Goal: Information Seeking & Learning: Learn about a topic

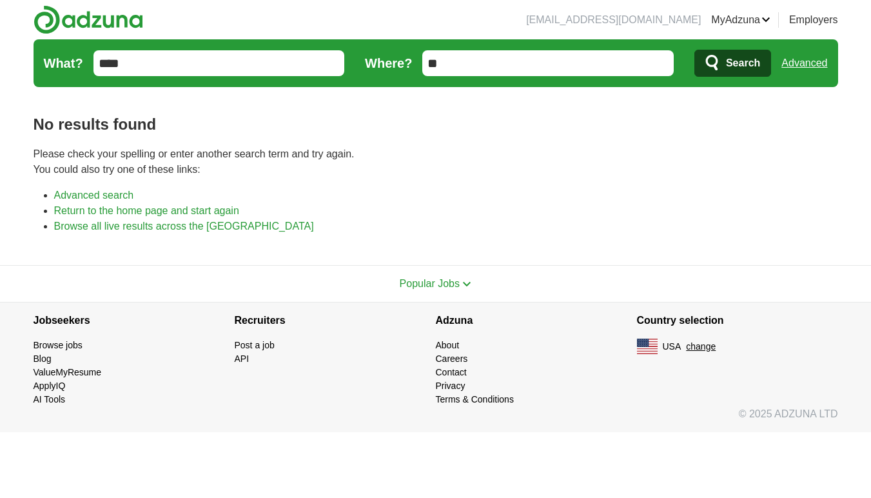
click at [201, 69] on input "****" at bounding box center [220, 63] width 252 height 26
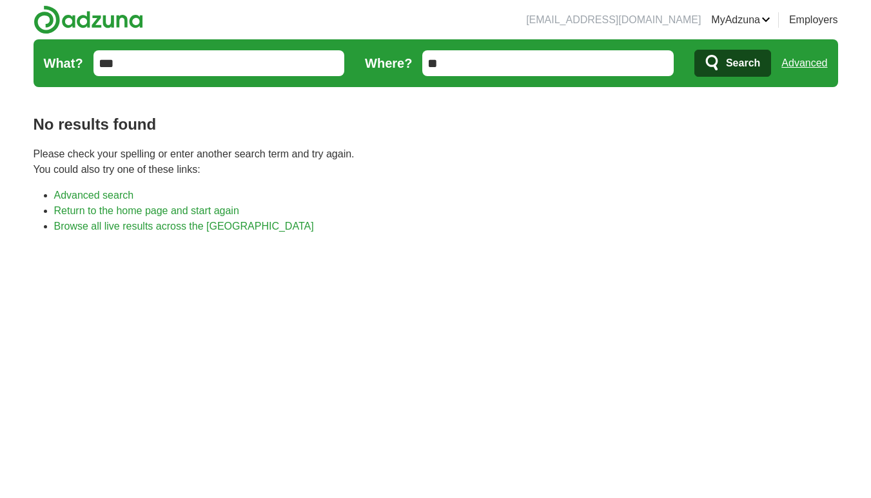
type input "***"
click at [732, 63] on button "Search" at bounding box center [733, 63] width 77 height 27
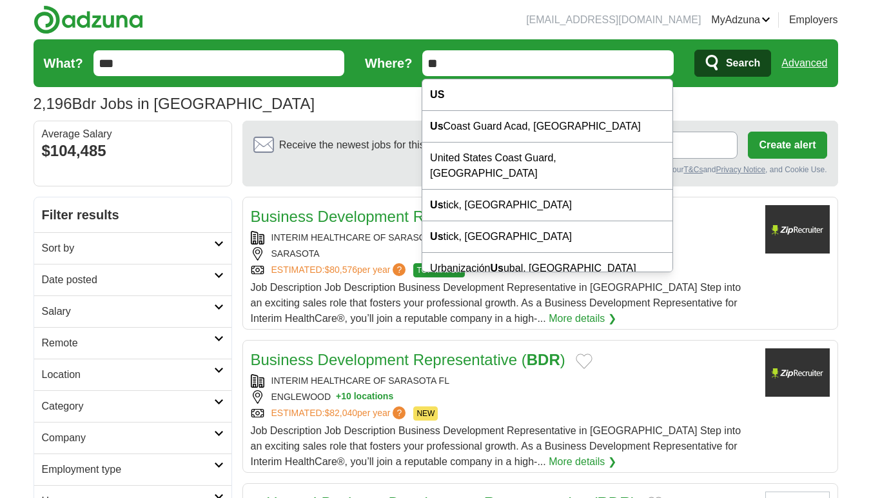
type input "*"
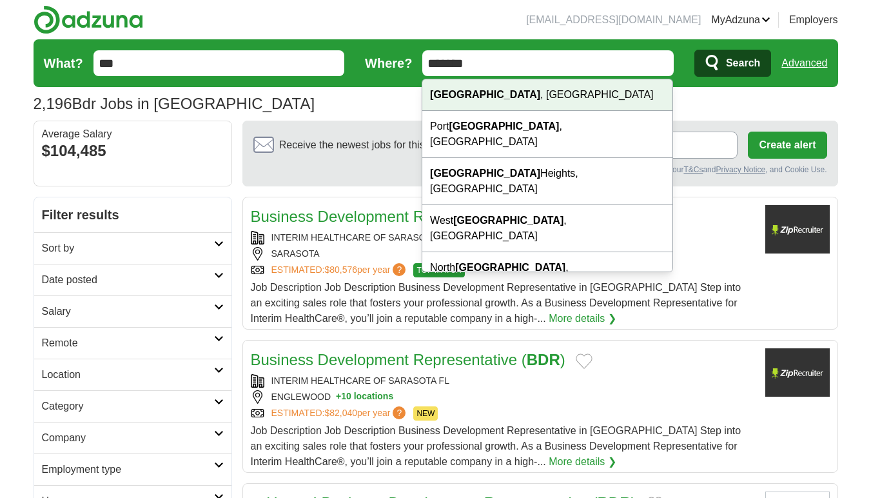
click at [490, 108] on div "Chicago , IL" at bounding box center [547, 95] width 250 height 32
type input "**********"
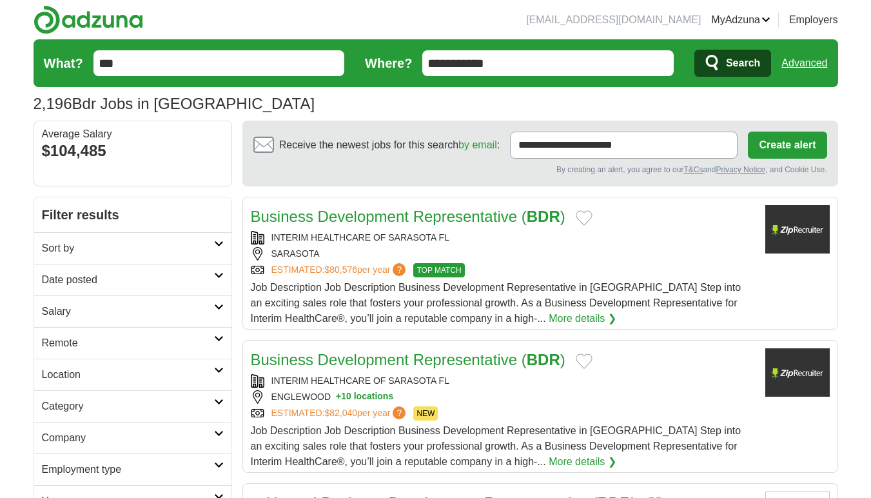
click at [715, 65] on icon "submit" at bounding box center [712, 62] width 12 height 15
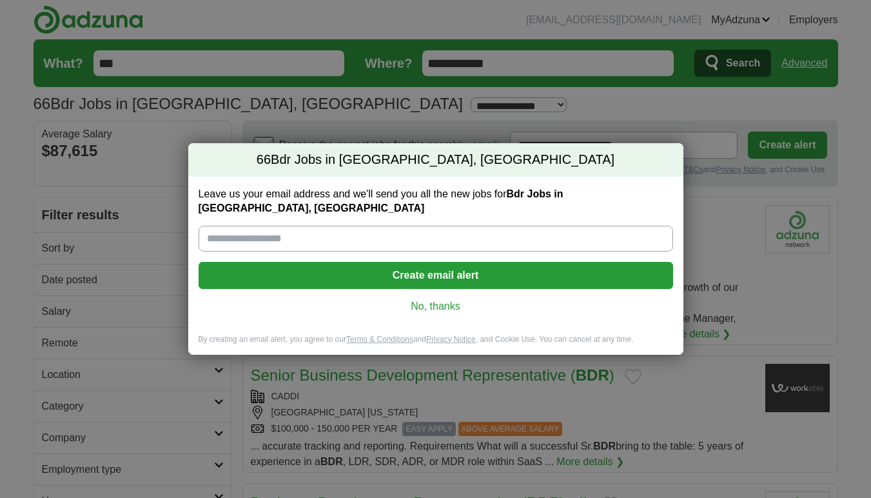
click at [452, 300] on link "No, thanks" at bounding box center [436, 306] width 454 height 14
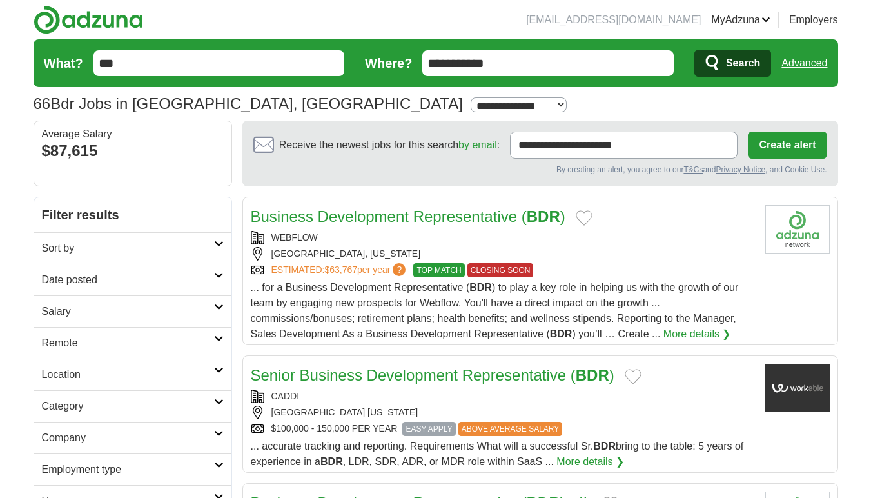
click at [550, 244] on div "WEBFLOW CHICAGO, ILLINOIS ESTIMATED: $63,767 per year ? TOP MATCH CLOSING SOON" at bounding box center [503, 254] width 504 height 46
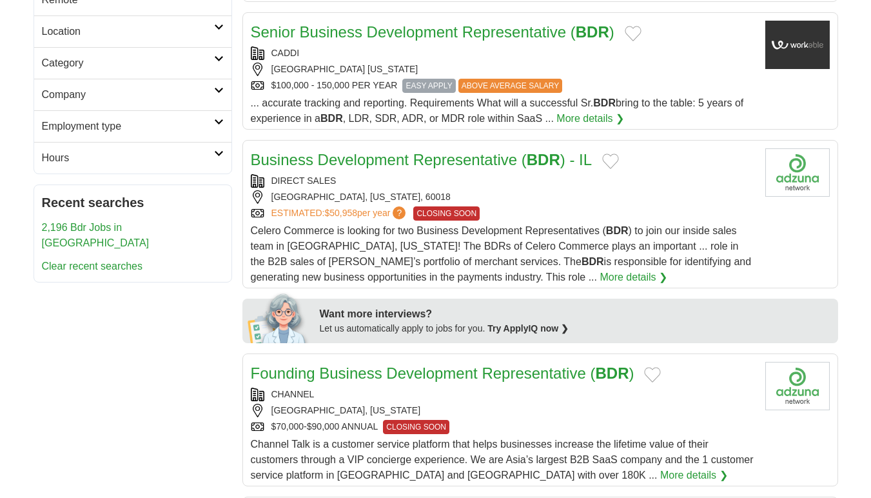
scroll to position [355, 0]
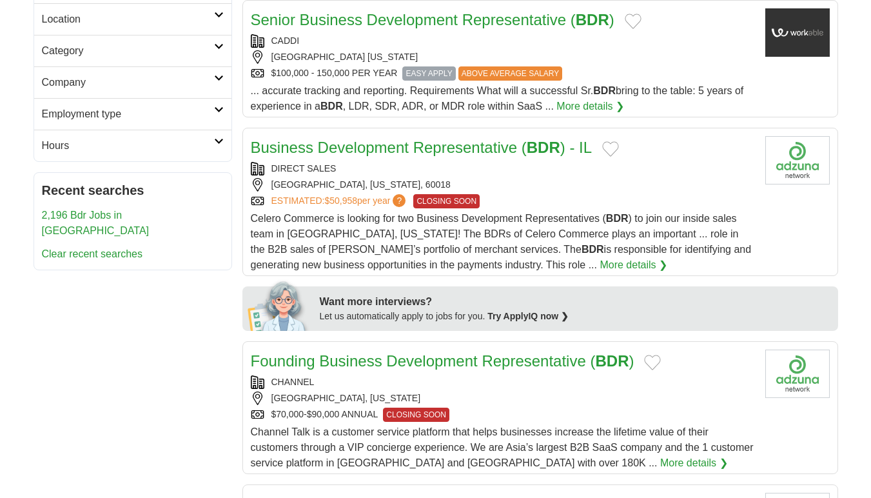
click at [540, 395] on div "[GEOGRAPHIC_DATA], [US_STATE]" at bounding box center [503, 399] width 504 height 14
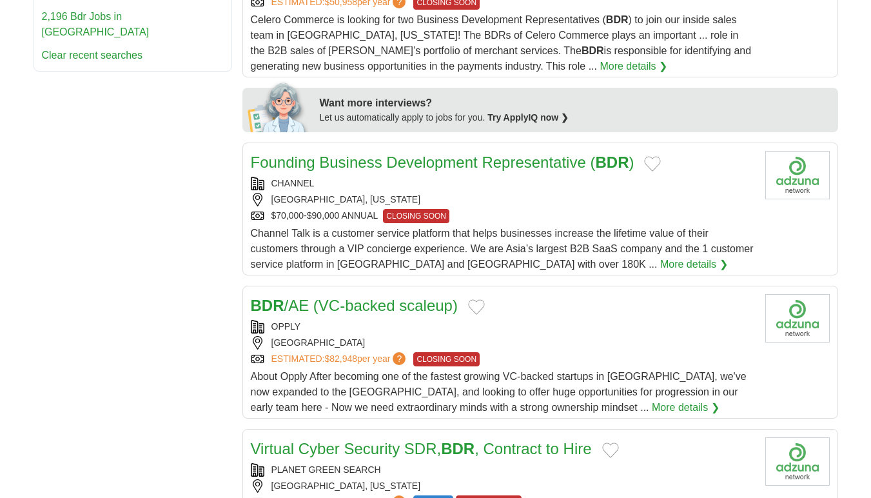
scroll to position [556, 0]
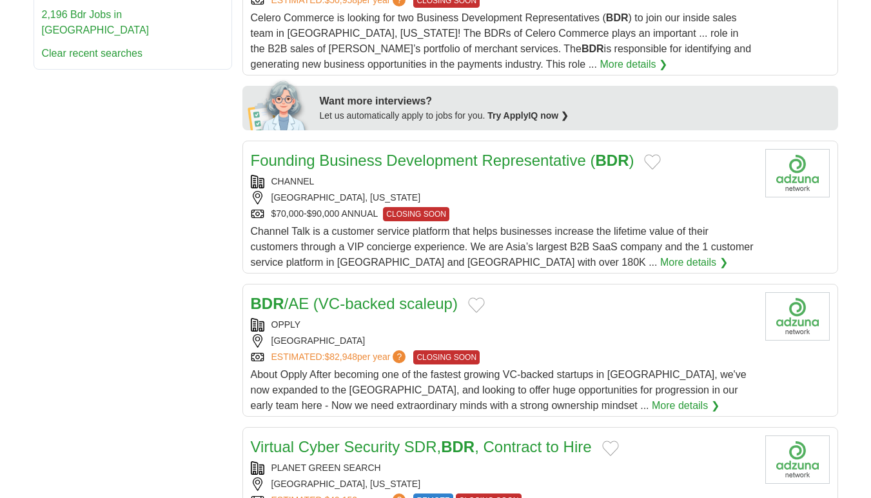
click at [579, 326] on div "OPPLY" at bounding box center [503, 325] width 504 height 14
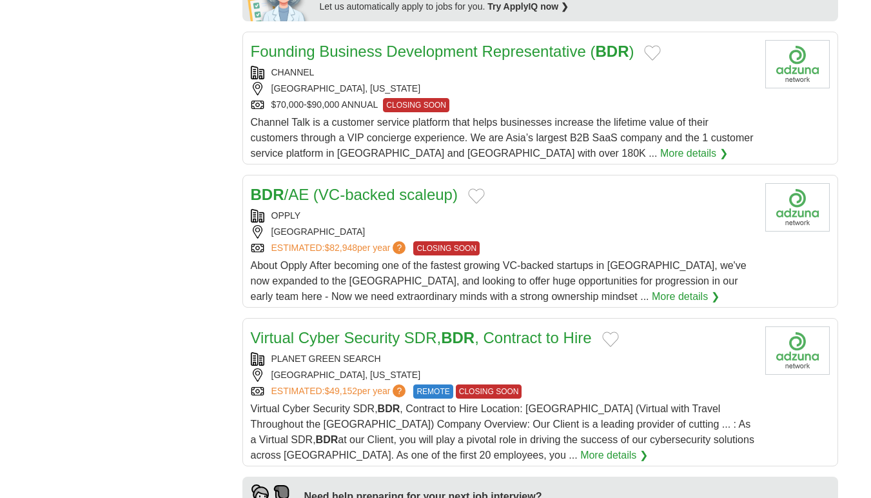
scroll to position [671, 0]
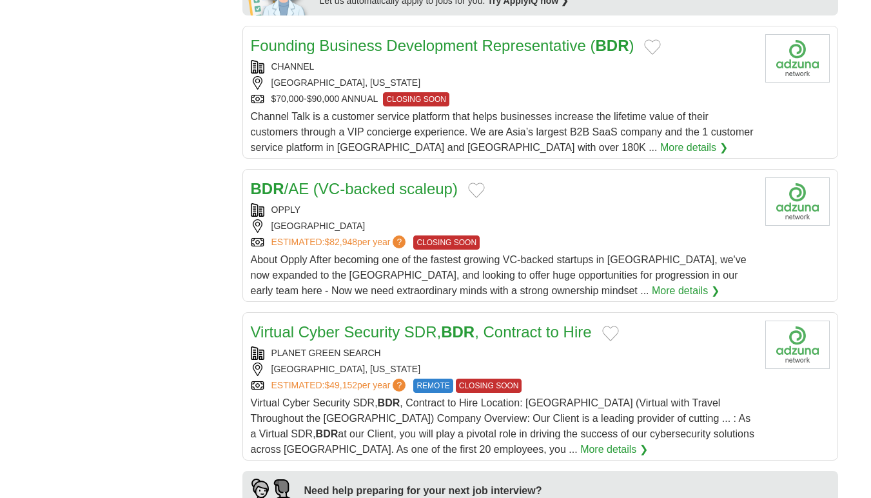
click at [634, 359] on div "PLANET GREEN SEARCH" at bounding box center [503, 353] width 504 height 14
click at [606, 352] on div "PLANET GREEN SEARCH" at bounding box center [503, 353] width 504 height 14
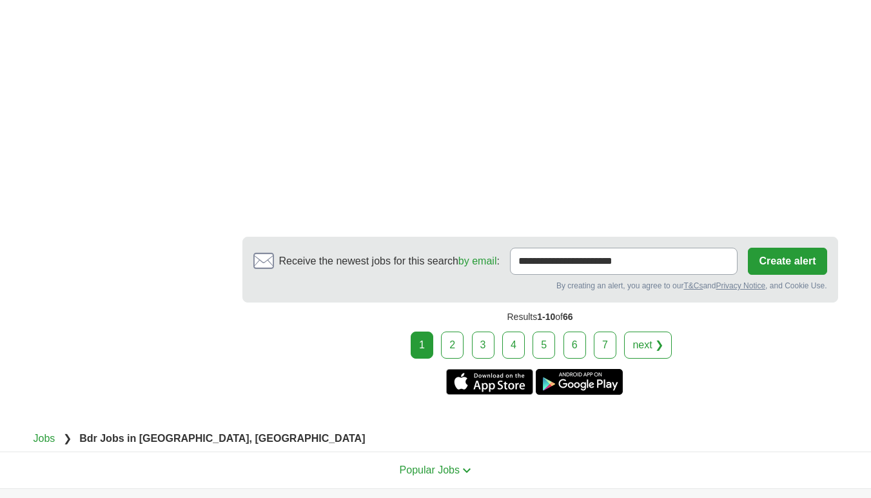
scroll to position [2216, 0]
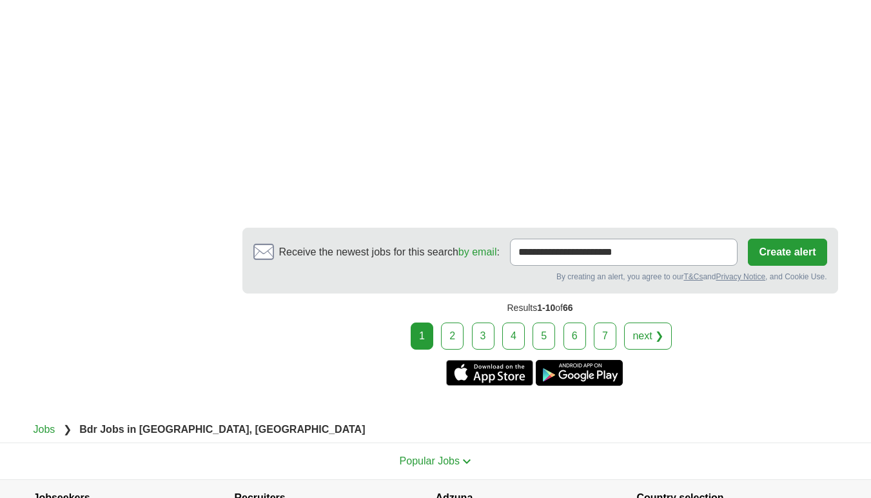
click at [453, 340] on link "2" at bounding box center [452, 336] width 23 height 27
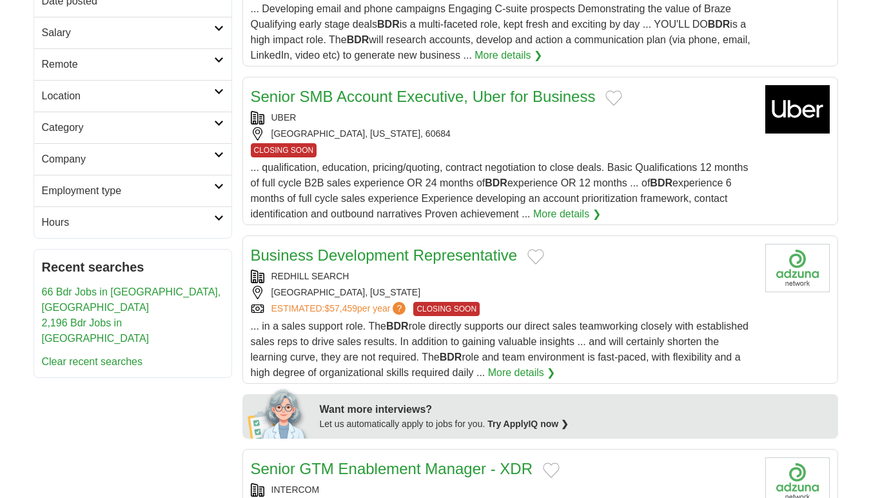
scroll to position [279, 0]
click at [470, 257] on link "Business Development Representative" at bounding box center [384, 254] width 267 height 17
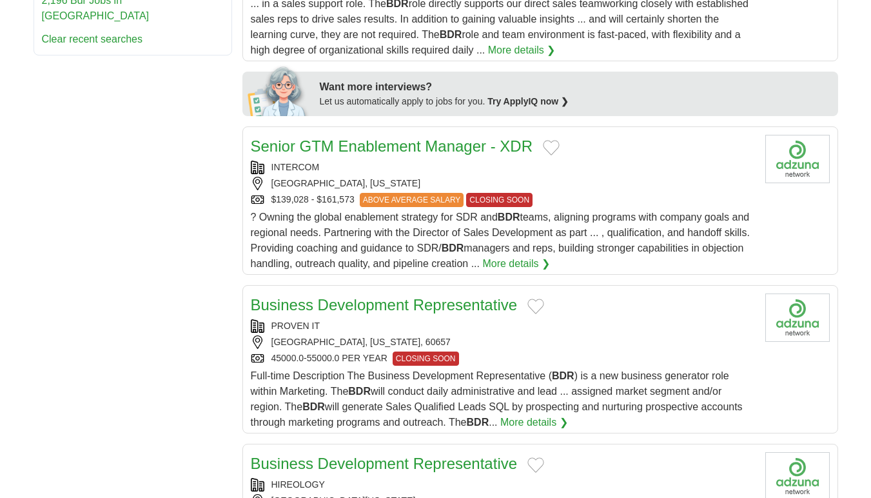
scroll to position [602, 0]
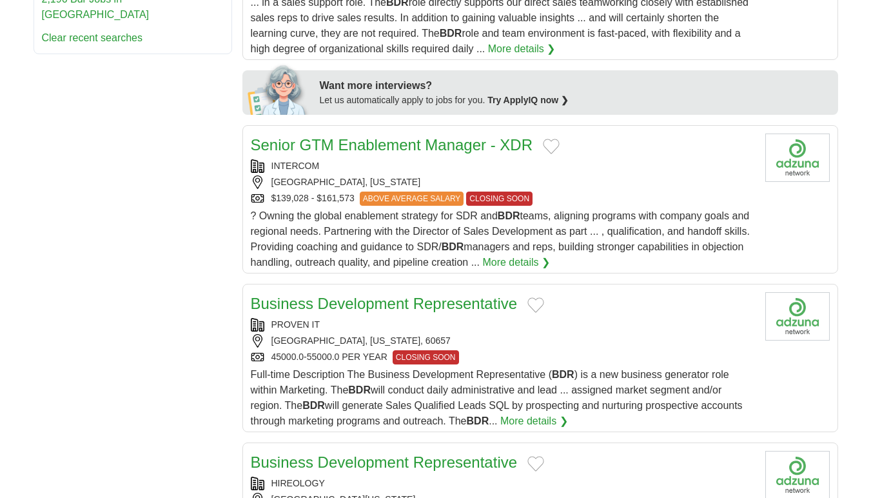
click at [544, 347] on div "CHICAGO, ILLINOIS, 60657" at bounding box center [503, 341] width 504 height 14
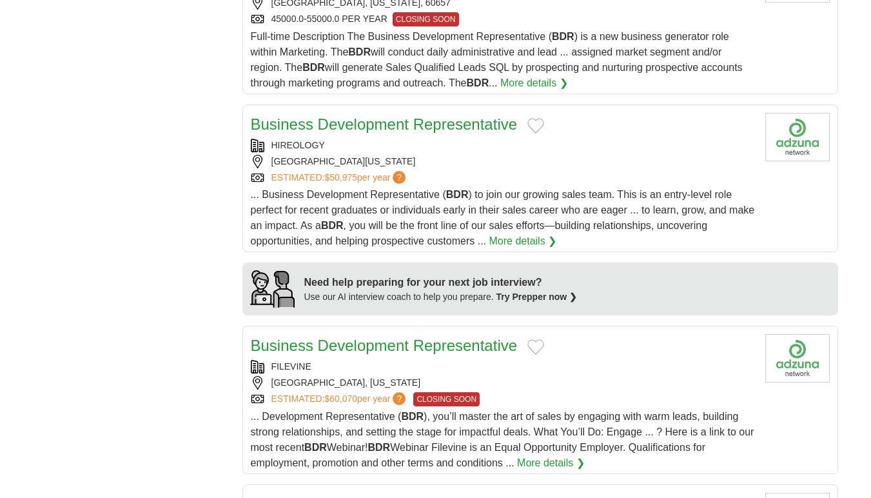
scroll to position [943, 0]
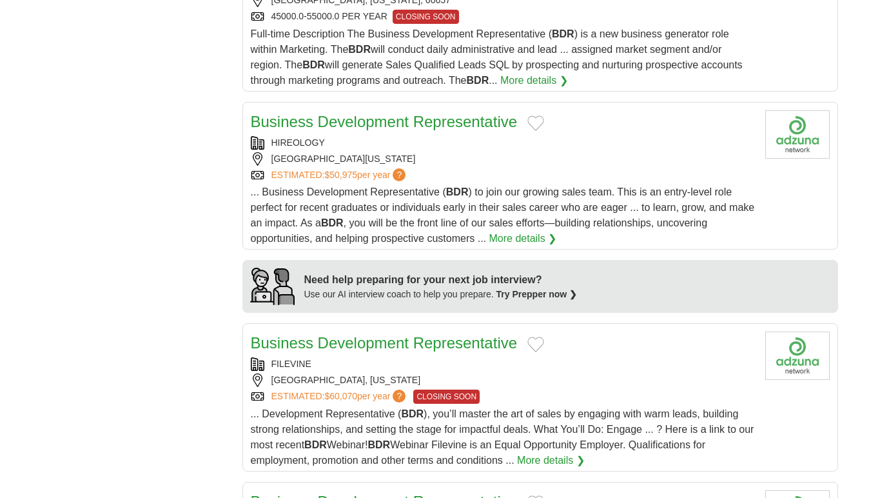
click at [599, 350] on div "Business Development Representative" at bounding box center [503, 343] width 504 height 23
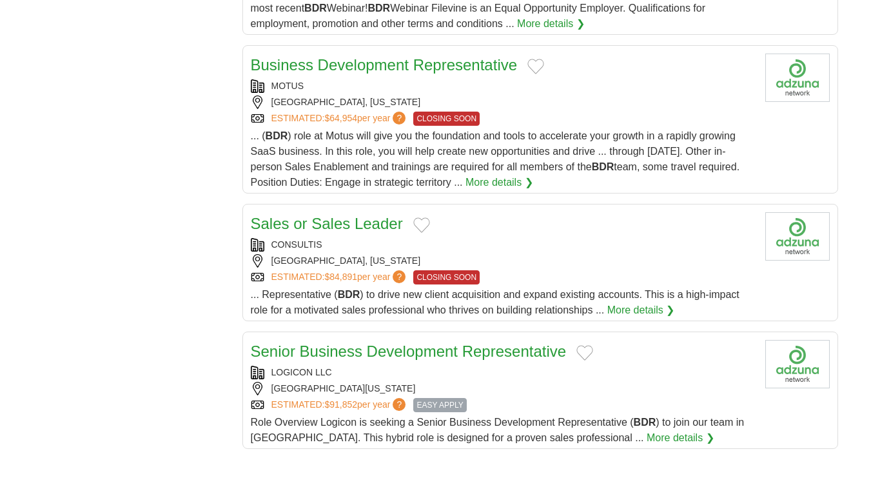
scroll to position [1386, 0]
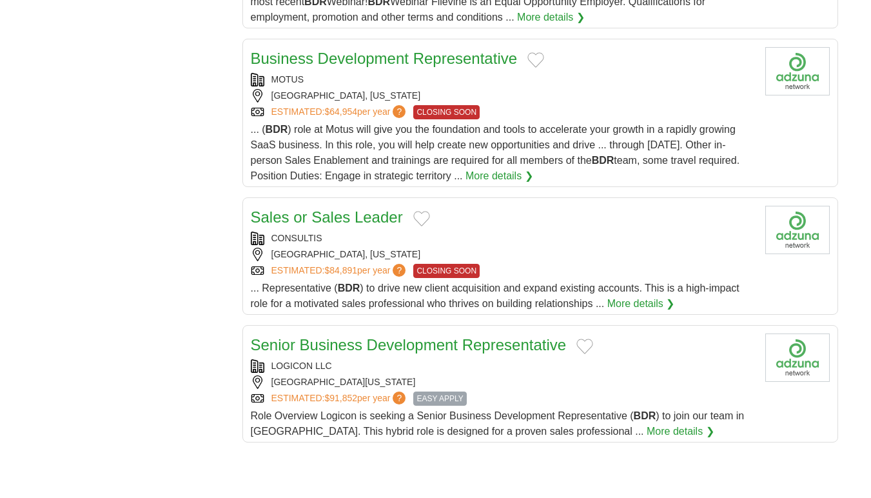
click at [570, 372] on div "LOGICON LLC" at bounding box center [503, 366] width 504 height 14
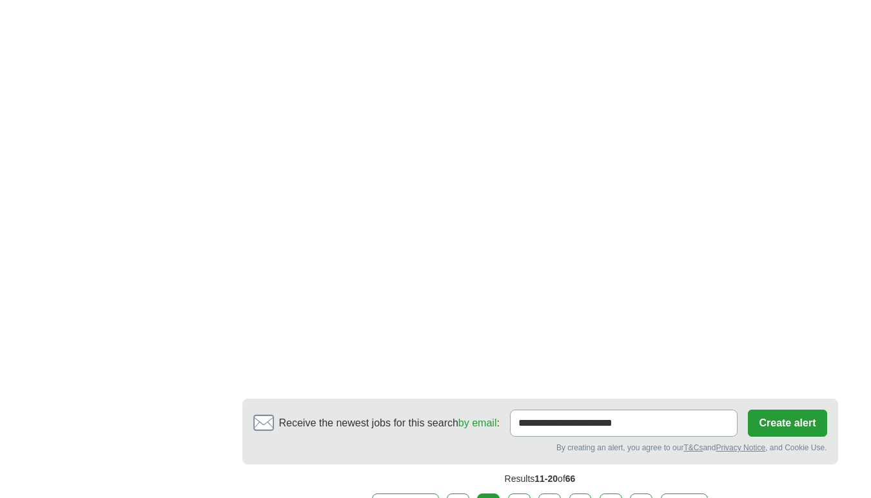
scroll to position [2262, 0]
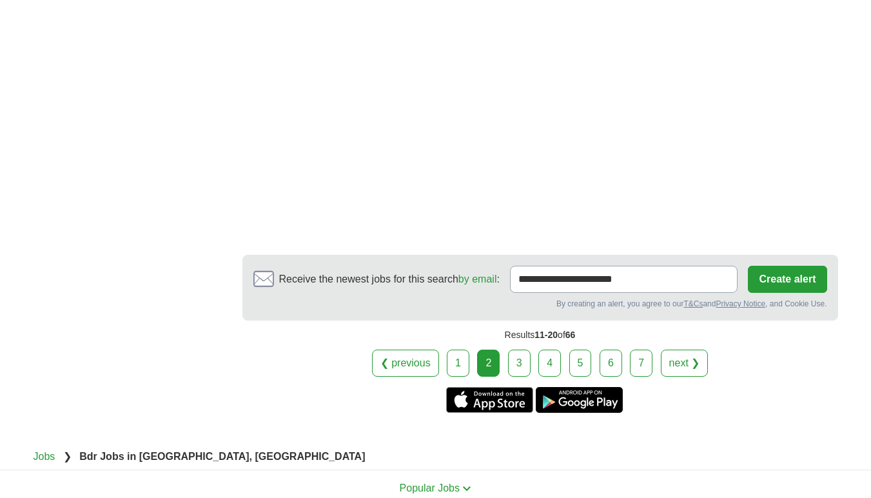
click at [525, 361] on link "3" at bounding box center [519, 363] width 23 height 27
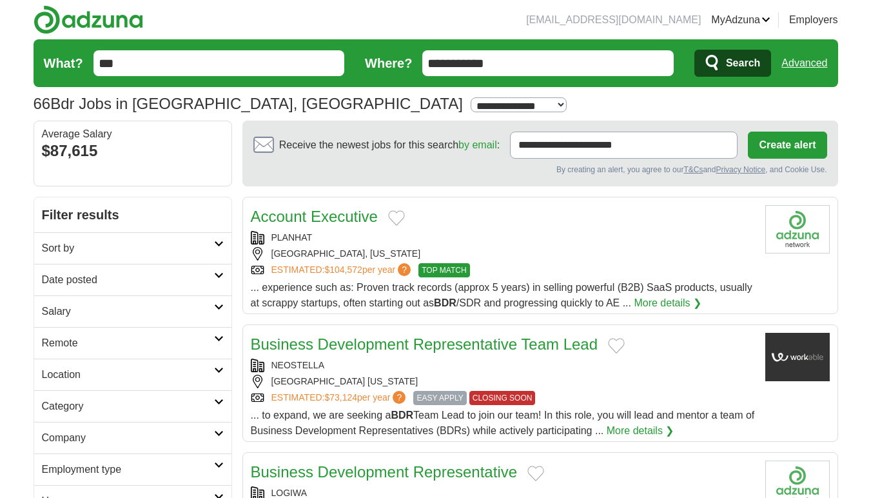
click at [539, 252] on div "[GEOGRAPHIC_DATA], [US_STATE]" at bounding box center [503, 254] width 504 height 14
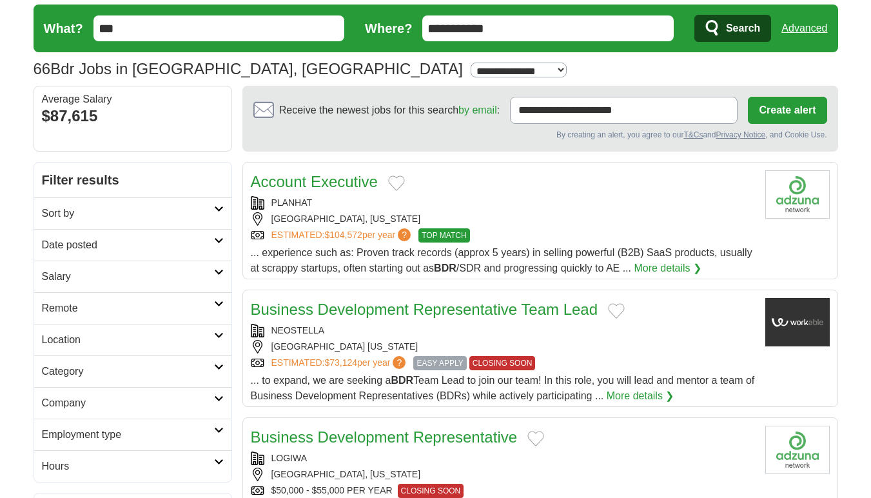
scroll to position [36, 0]
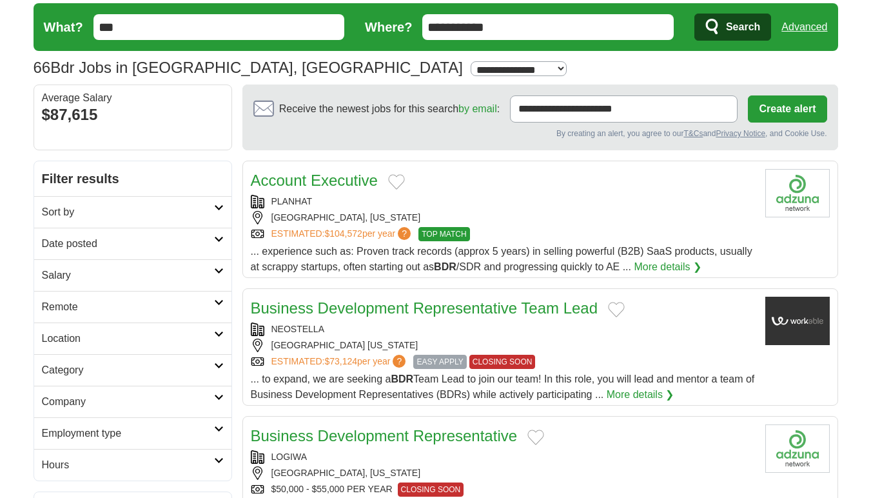
click at [635, 352] on div "CHICAGO ILLINOIS" at bounding box center [503, 346] width 504 height 14
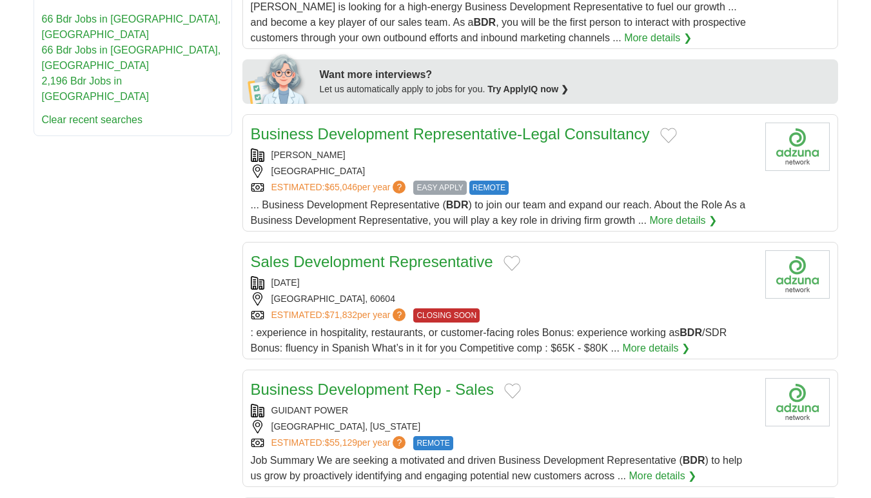
scroll to position [552, 0]
click at [593, 184] on div "ESTIMATED: $65,046 per year ? EASY APPLY REMOTE" at bounding box center [503, 188] width 504 height 14
click at [703, 293] on div "CHICAGO, 60604" at bounding box center [503, 299] width 504 height 14
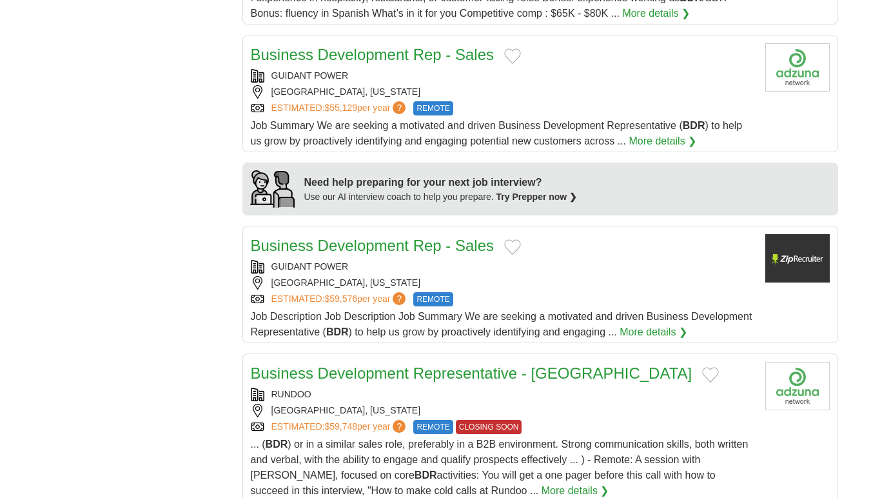
scroll to position [887, 0]
click at [612, 264] on div "GUIDANT POWER" at bounding box center [503, 266] width 504 height 14
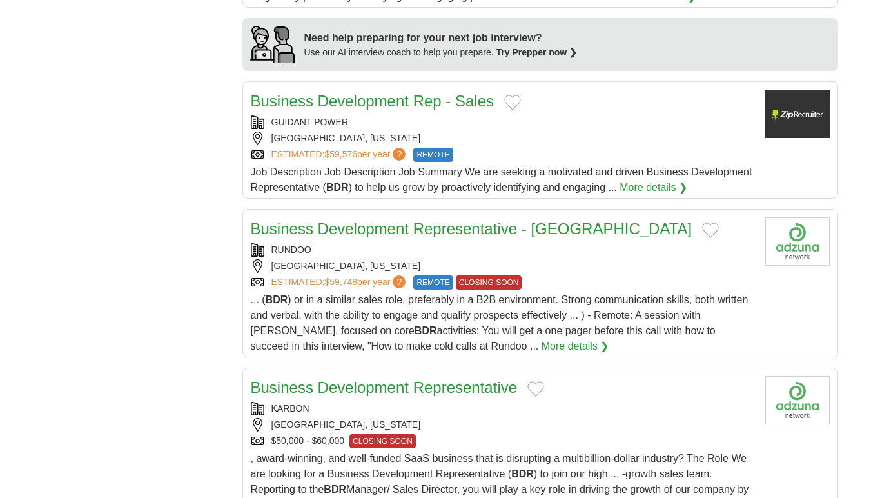
scroll to position [1031, 0]
click at [635, 276] on div "ESTIMATED: $59,748 per year ? REMOTE CLOSING SOON" at bounding box center [503, 282] width 504 height 14
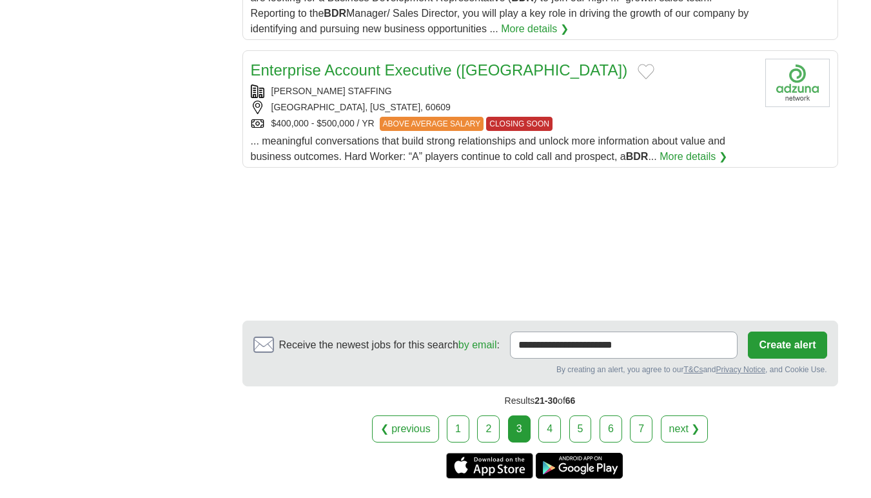
scroll to position [1590, 0]
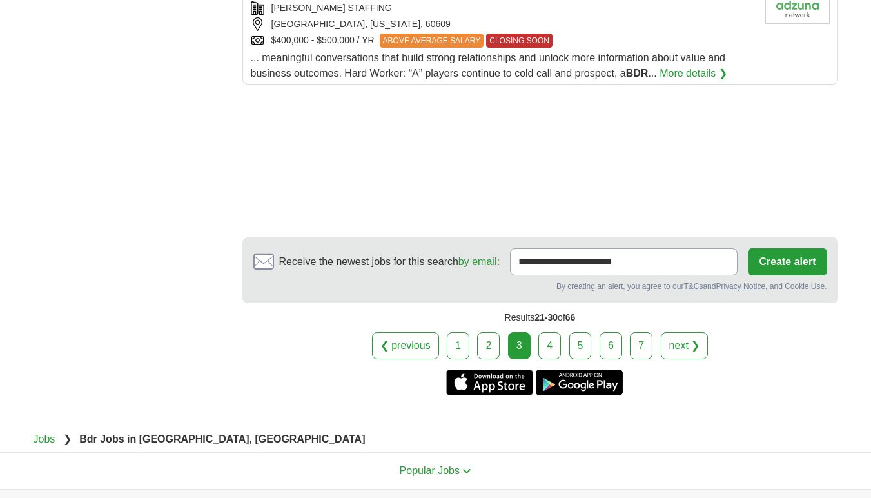
click at [548, 352] on link "4" at bounding box center [550, 345] width 23 height 27
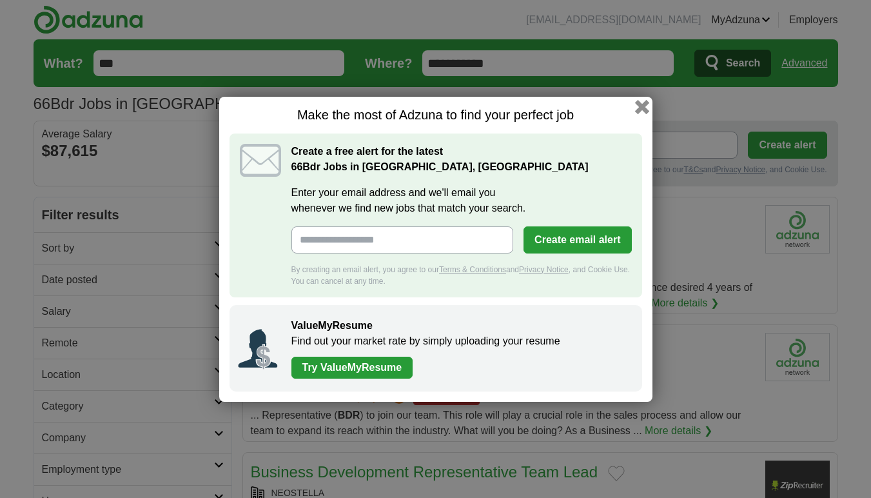
click at [642, 108] on button "button" at bounding box center [642, 106] width 14 height 14
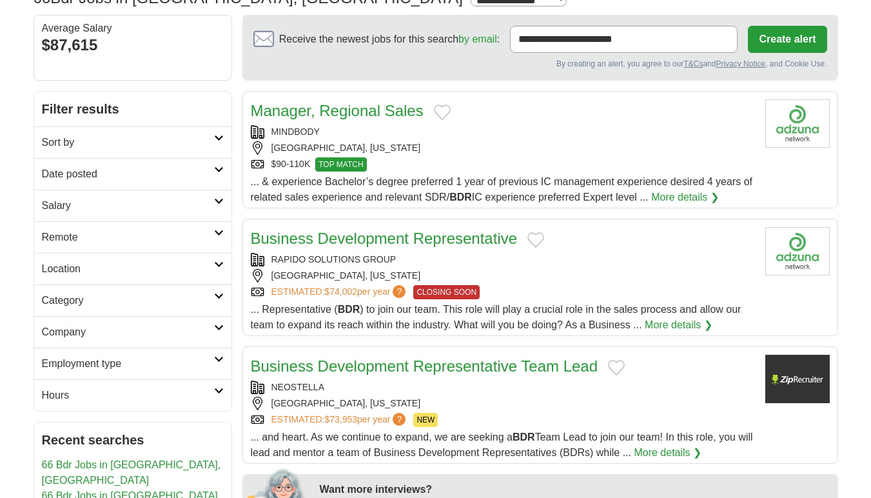
scroll to position [112, 0]
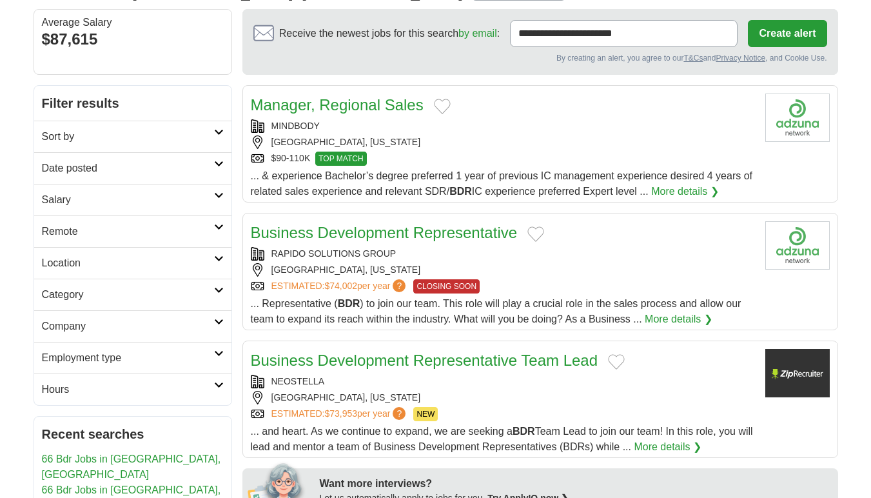
click at [578, 267] on div "[GEOGRAPHIC_DATA], [US_STATE]" at bounding box center [503, 270] width 504 height 14
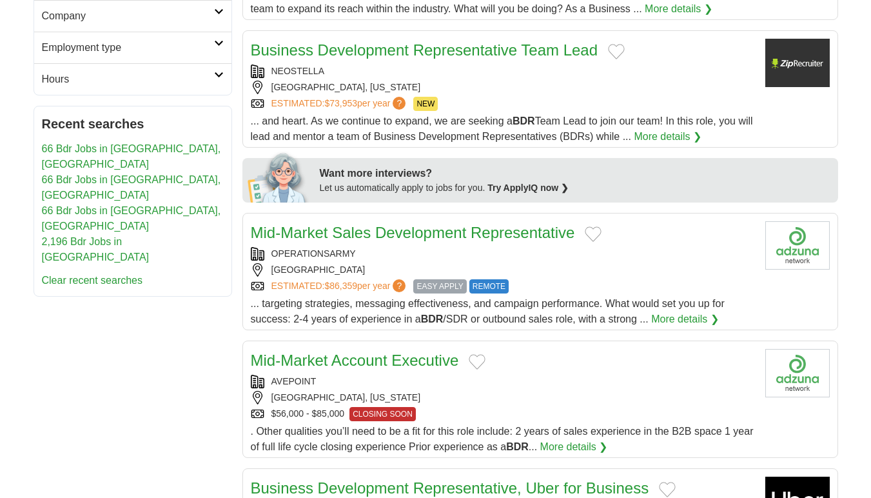
scroll to position [424, 0]
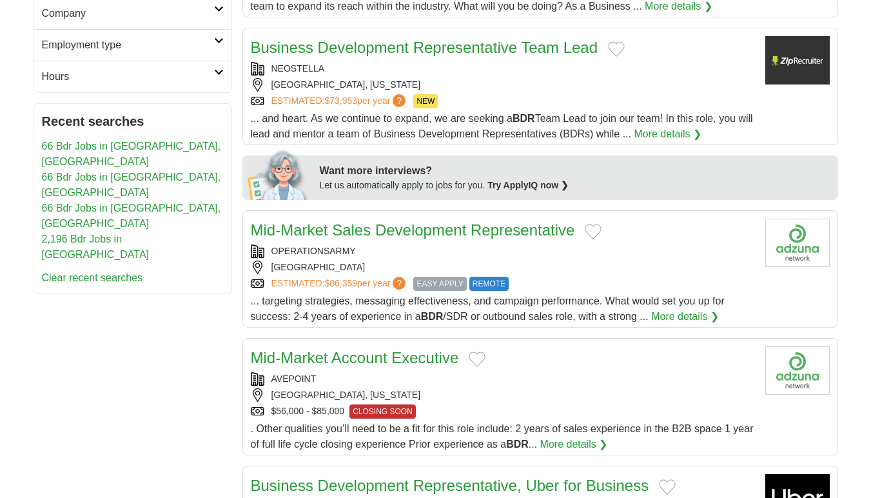
click at [633, 281] on div "ESTIMATED: $86,359 per year ? EASY APPLY REMOTE" at bounding box center [503, 284] width 504 height 14
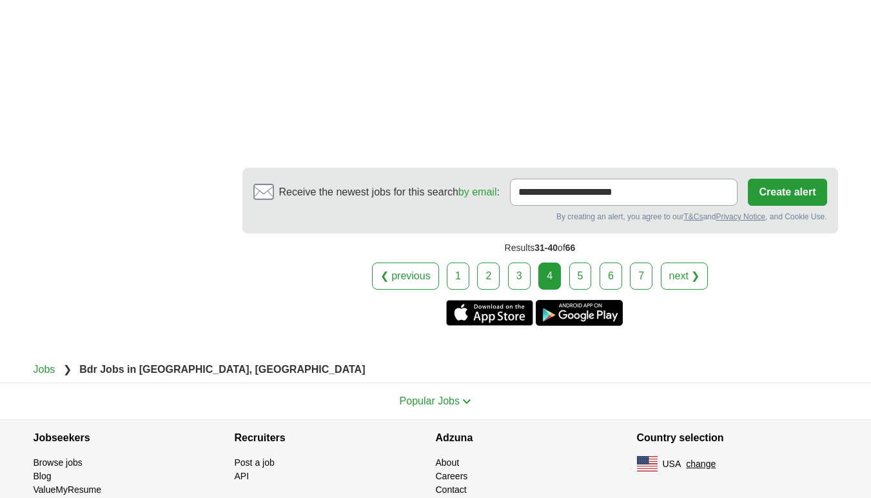
scroll to position [2298, 0]
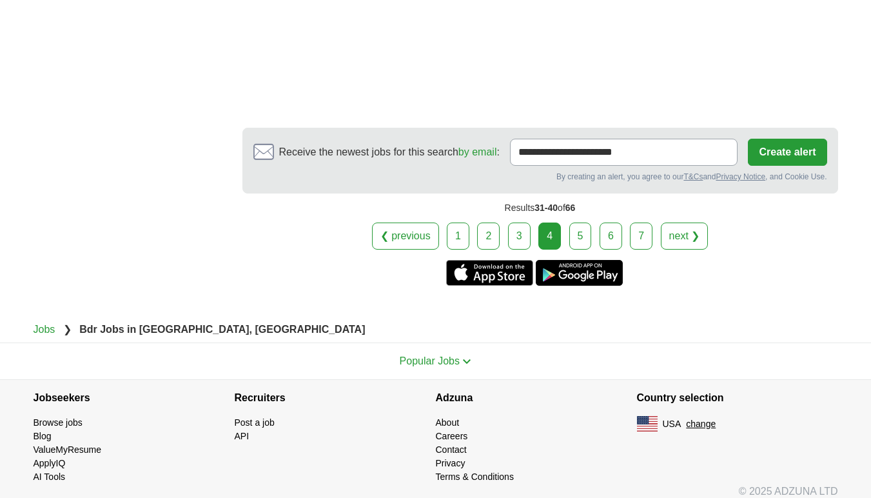
click at [580, 241] on link "5" at bounding box center [581, 236] width 23 height 27
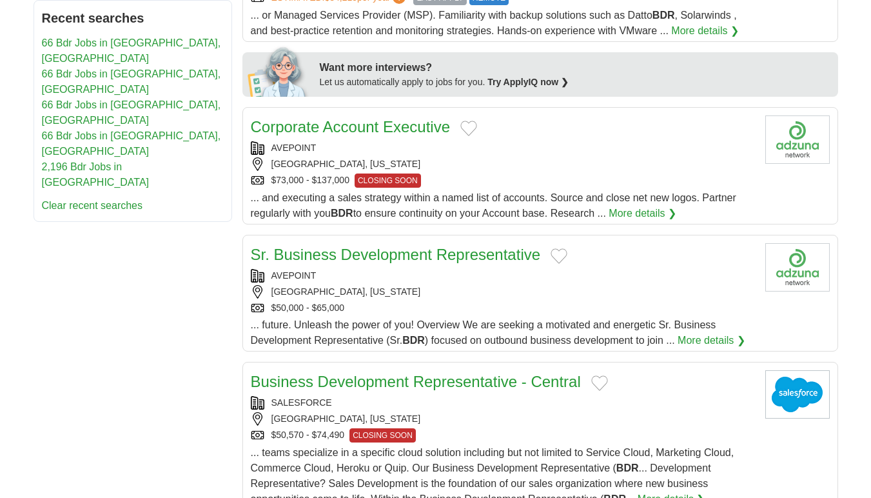
scroll to position [531, 0]
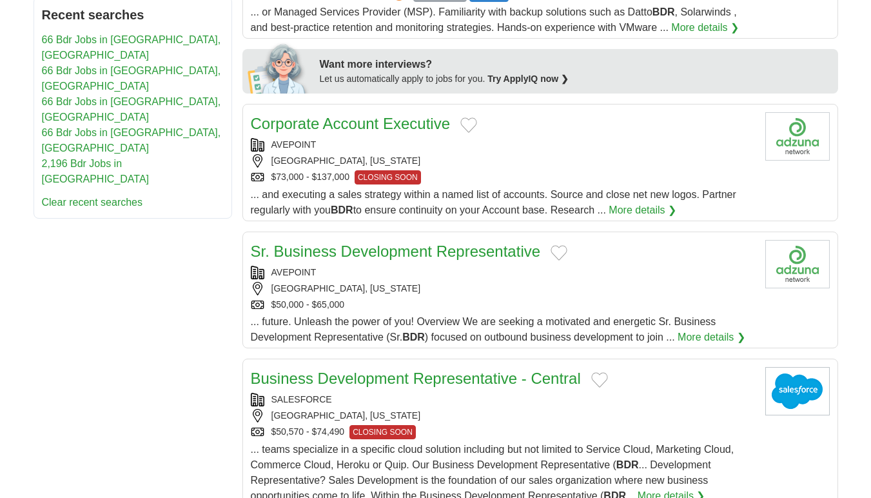
click at [561, 281] on div "AVEPOINT [GEOGRAPHIC_DATA], [US_STATE] $50,000 - $65,000" at bounding box center [503, 289] width 504 height 46
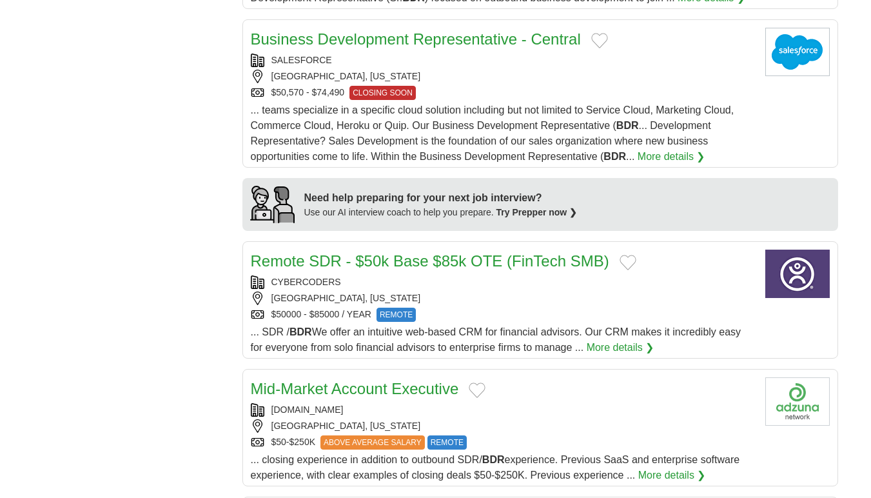
scroll to position [871, 0]
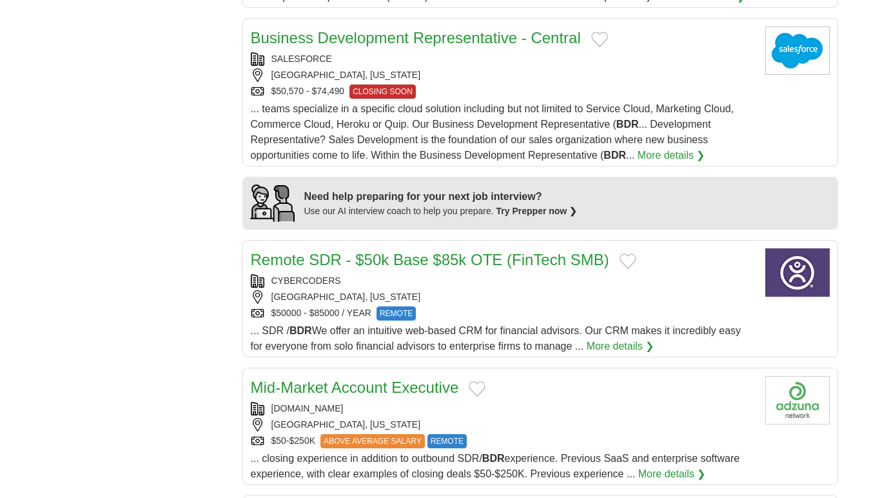
click at [592, 306] on div "CYBERCODERS CHICAGO, ILLINOIS $50000 - $85000 / YEAR REMOTE" at bounding box center [503, 297] width 504 height 46
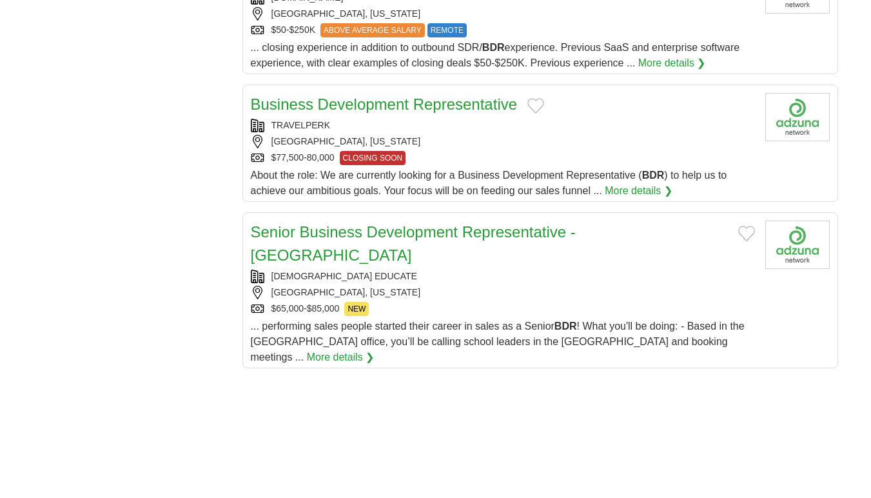
scroll to position [1290, 0]
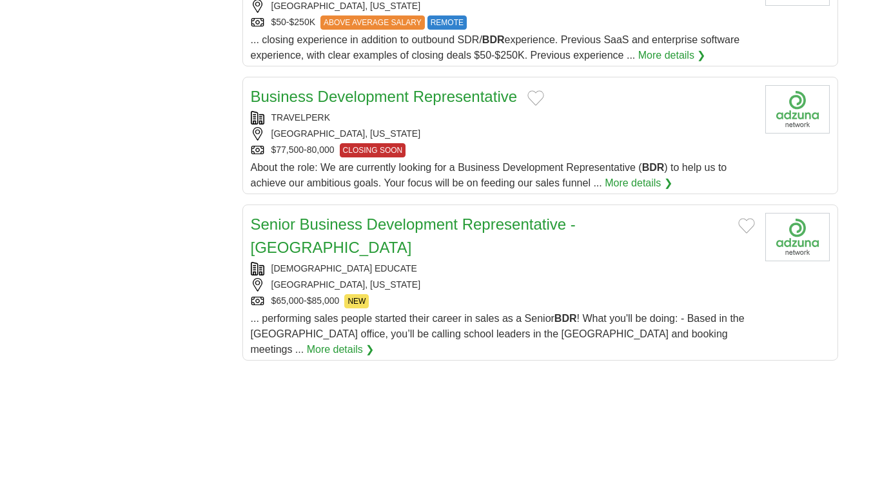
click at [552, 278] on div "[GEOGRAPHIC_DATA], [US_STATE]" at bounding box center [503, 285] width 504 height 14
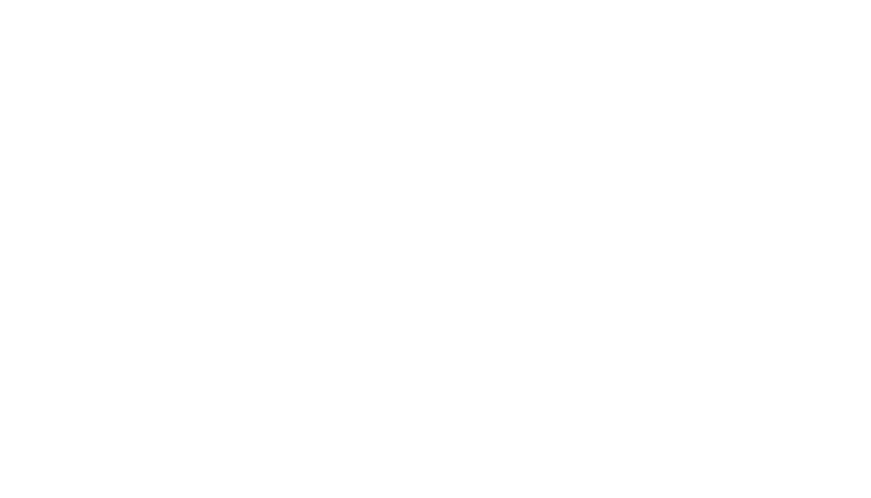
scroll to position [2062, 0]
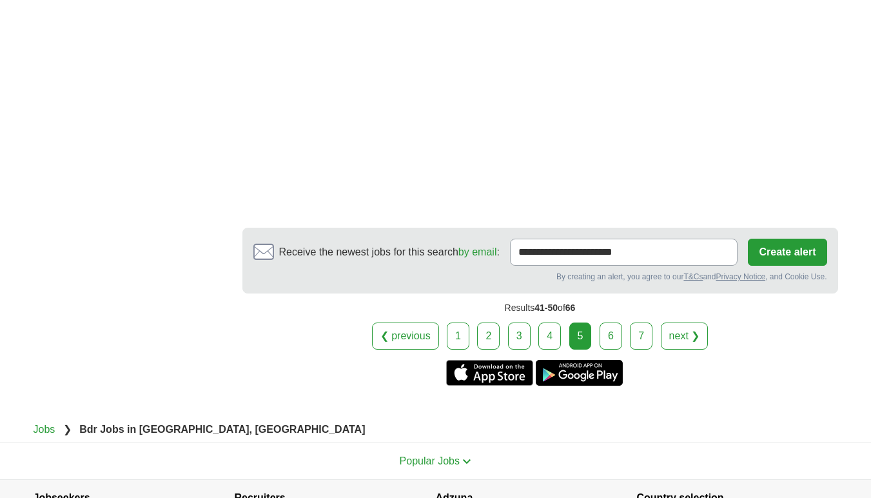
click at [602, 323] on link "6" at bounding box center [611, 336] width 23 height 27
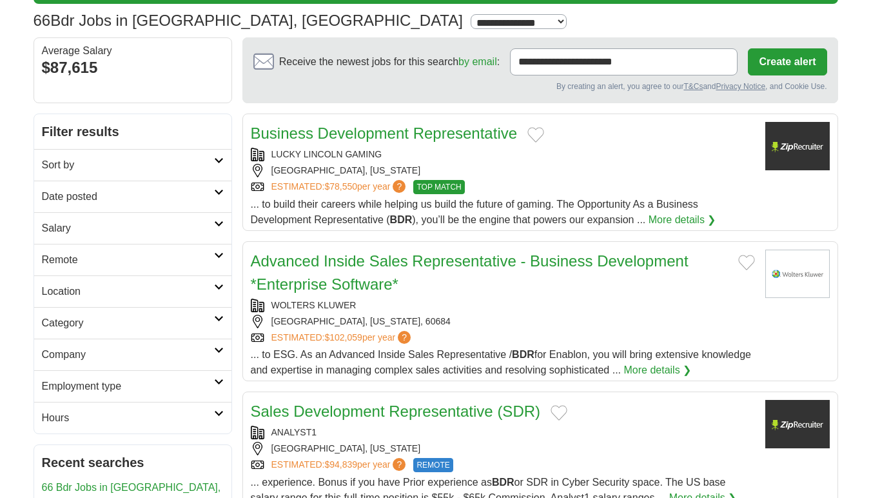
scroll to position [84, 0]
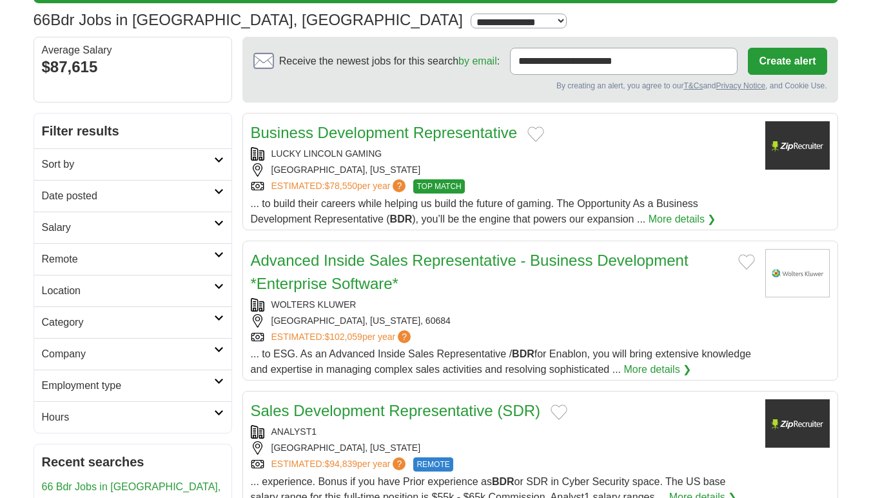
click at [610, 175] on div "[GEOGRAPHIC_DATA], [US_STATE]" at bounding box center [503, 170] width 504 height 14
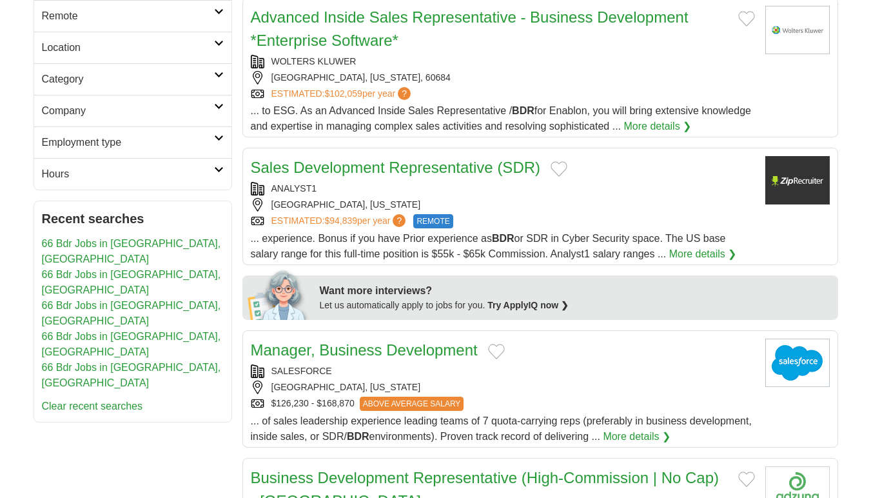
scroll to position [329, 0]
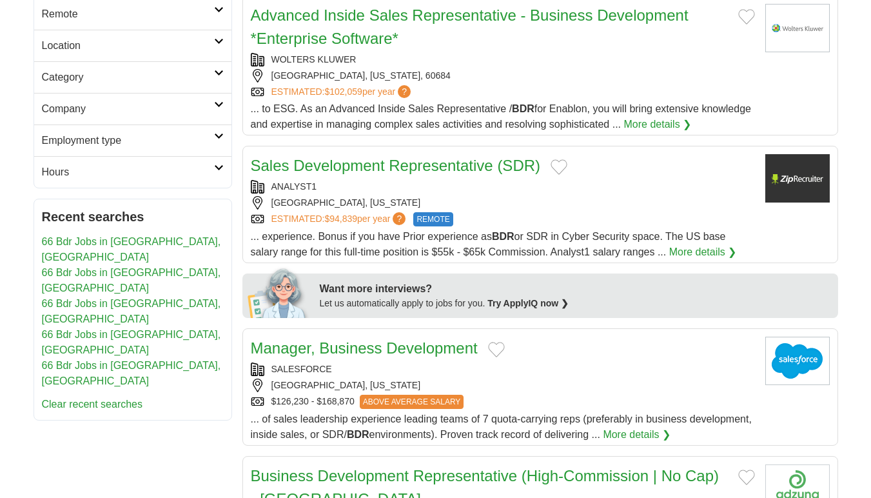
click at [586, 194] on div "ANALYST1 [GEOGRAPHIC_DATA], [US_STATE] ESTIMATED: $94,839 per year ? REMOTE" at bounding box center [503, 203] width 504 height 46
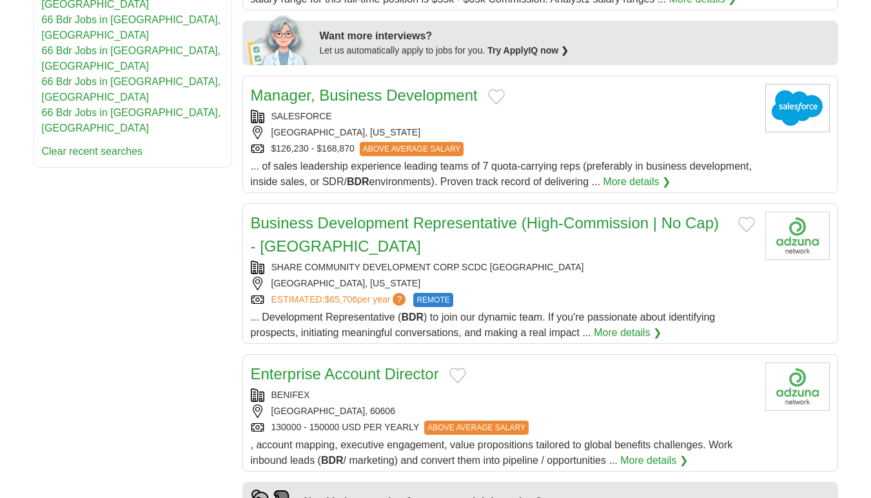
scroll to position [588, 0]
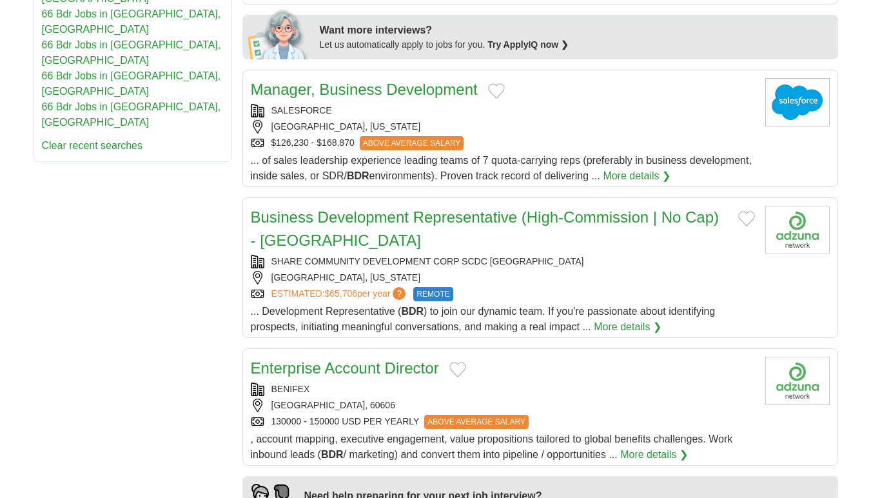
click at [561, 273] on div "[GEOGRAPHIC_DATA], [US_STATE]" at bounding box center [503, 278] width 504 height 14
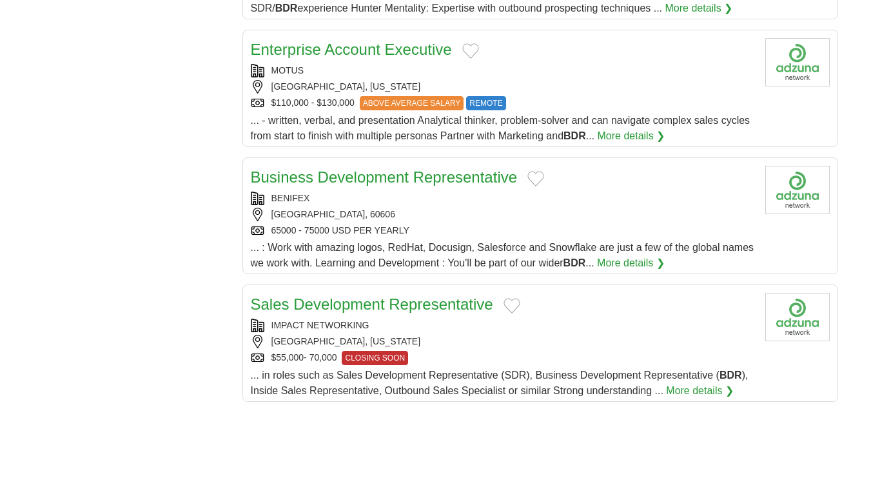
scroll to position [1231, 0]
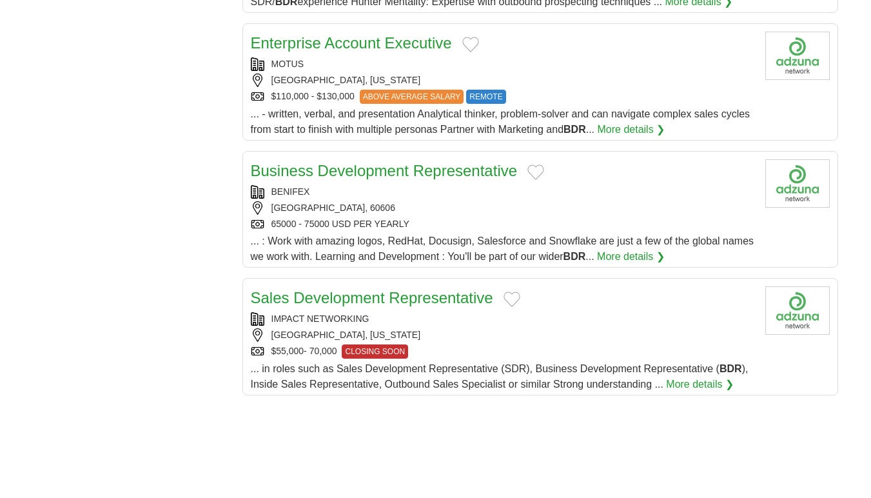
click at [566, 330] on div "[GEOGRAPHIC_DATA], [US_STATE]" at bounding box center [503, 335] width 504 height 14
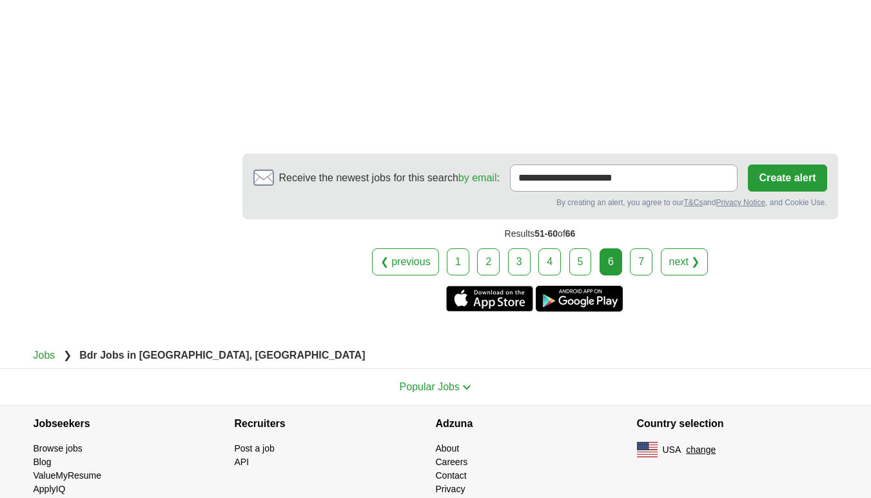
scroll to position [2159, 0]
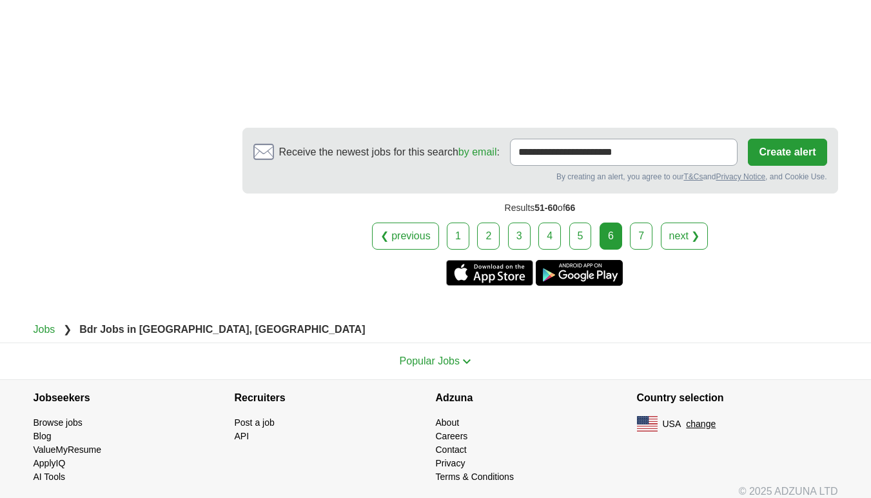
click at [642, 238] on link "7" at bounding box center [641, 236] width 23 height 27
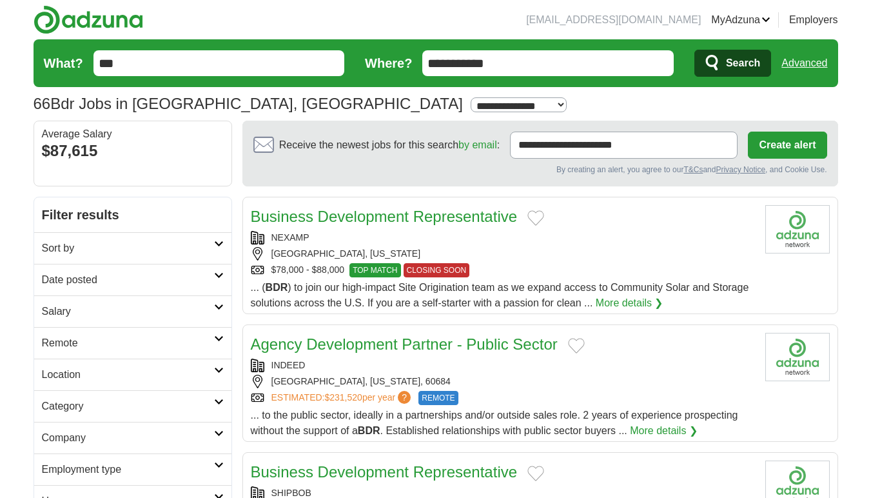
click at [311, 59] on input "***" at bounding box center [220, 63] width 252 height 26
type input "***"
click at [732, 63] on button "Search" at bounding box center [733, 63] width 77 height 27
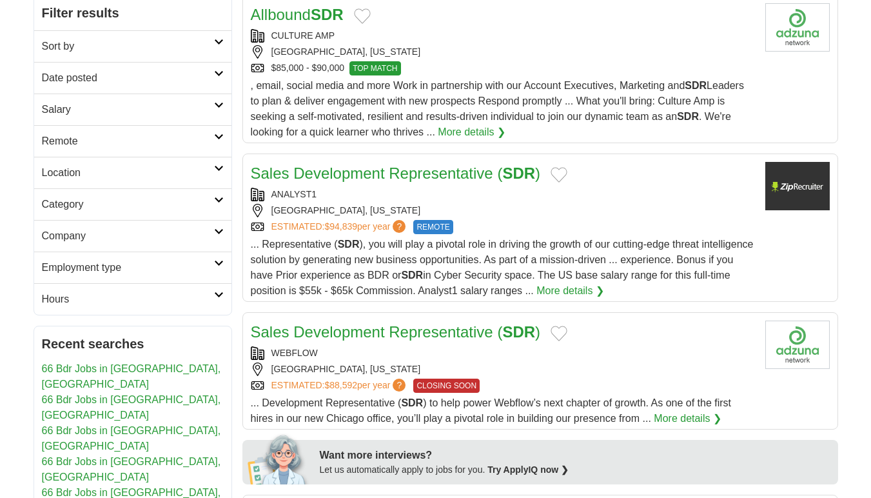
scroll to position [229, 0]
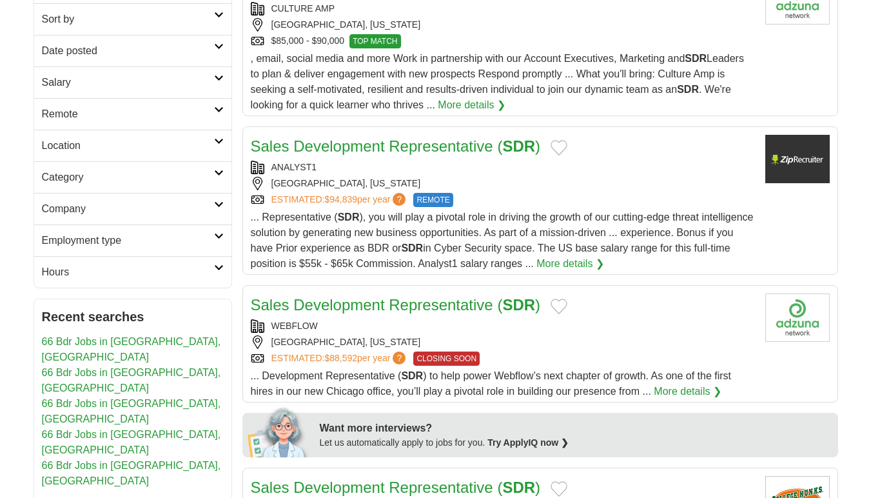
click at [588, 342] on div "[GEOGRAPHIC_DATA], [US_STATE]" at bounding box center [503, 342] width 504 height 14
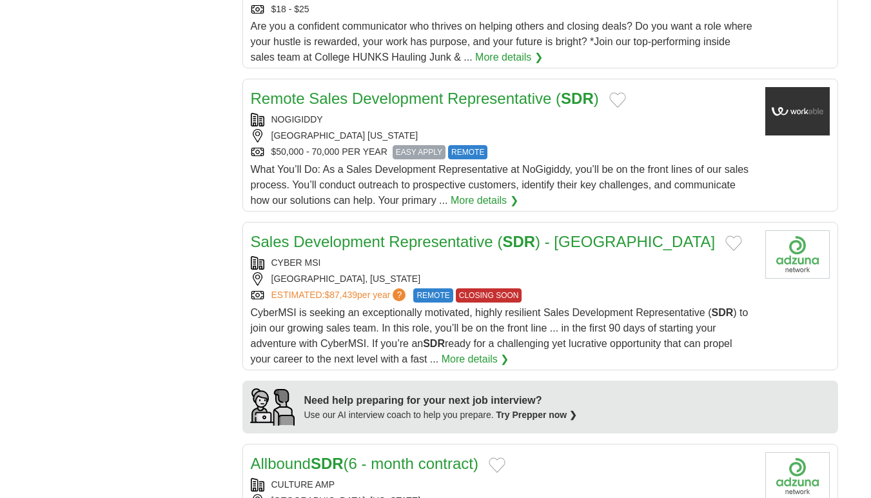
scroll to position [770, 0]
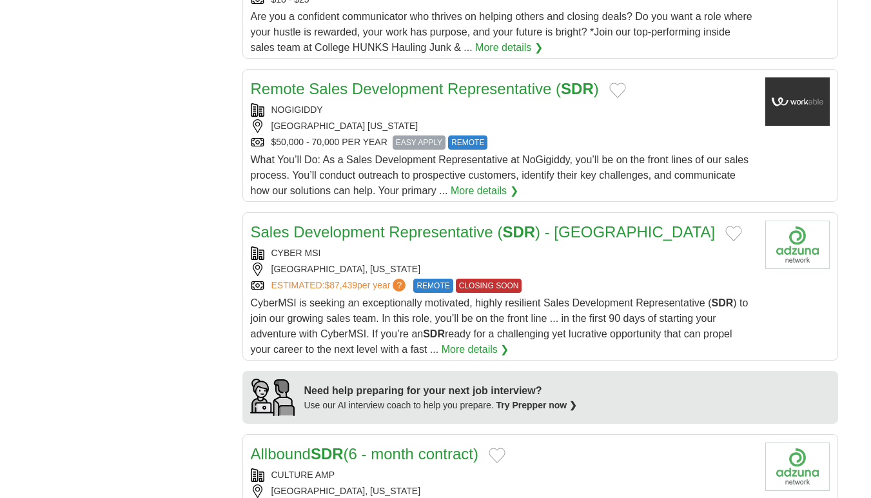
click at [664, 279] on div "CYBER MSI CHICAGO, ILLINOIS ESTIMATED: $87,439 per year ? REMOTE CLOSING SOON" at bounding box center [503, 269] width 504 height 46
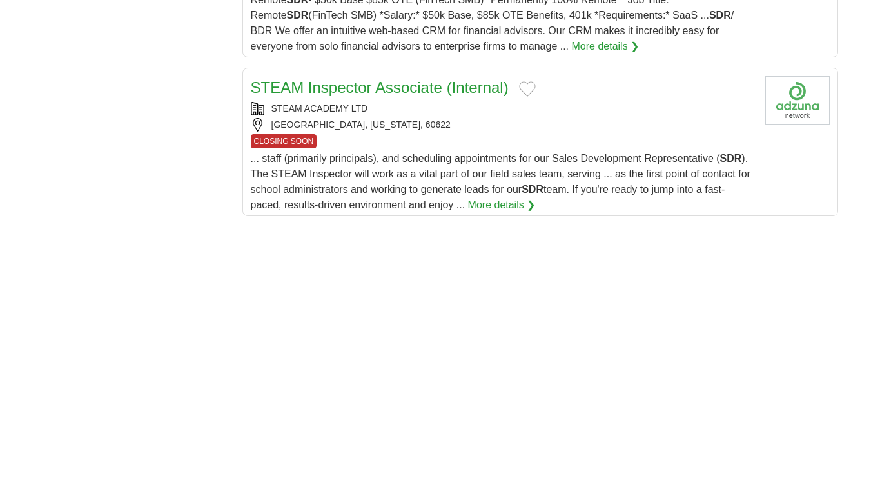
scroll to position [1615, 0]
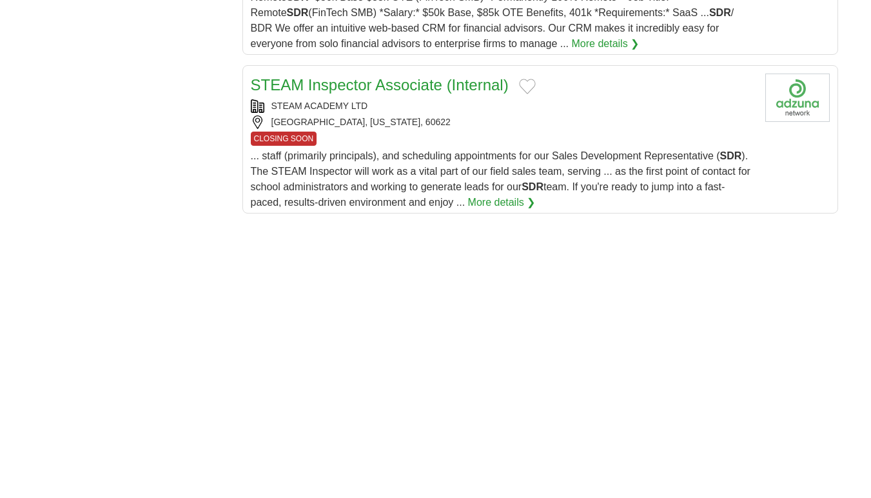
click at [608, 117] on div "CHICAGO, ILLINOIS, 60622" at bounding box center [503, 122] width 504 height 14
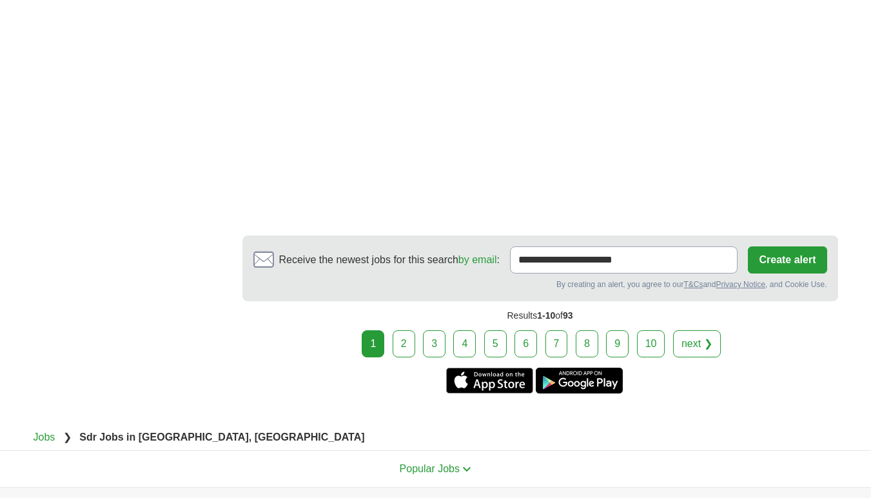
scroll to position [2352, 0]
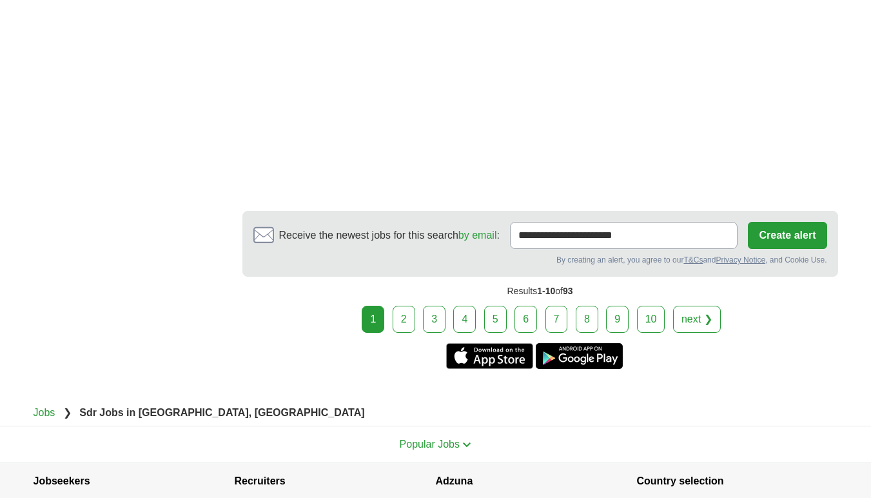
click at [406, 324] on link "2" at bounding box center [404, 319] width 23 height 27
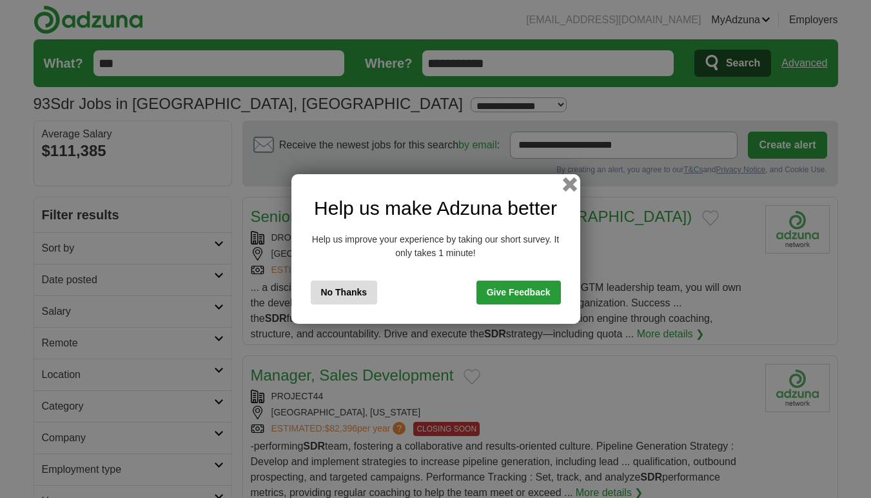
click at [573, 186] on button "button" at bounding box center [569, 184] width 14 height 14
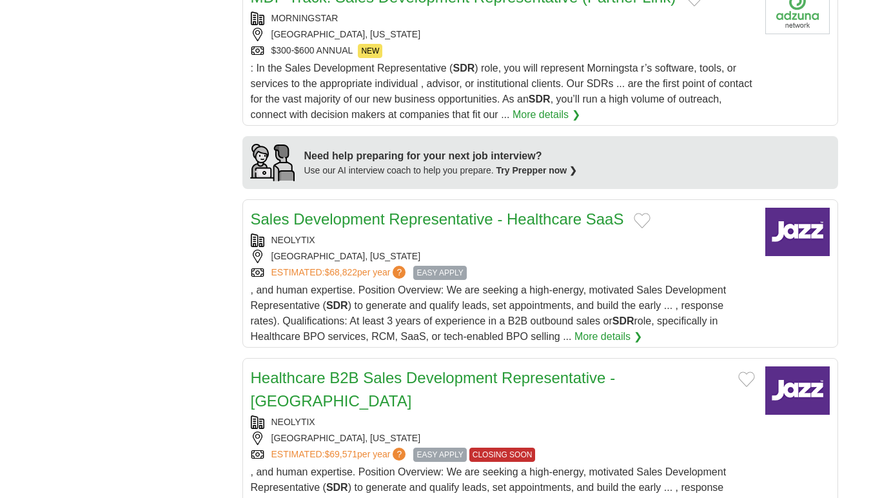
scroll to position [1068, 0]
click at [591, 257] on div "[GEOGRAPHIC_DATA], [US_STATE]" at bounding box center [503, 257] width 504 height 14
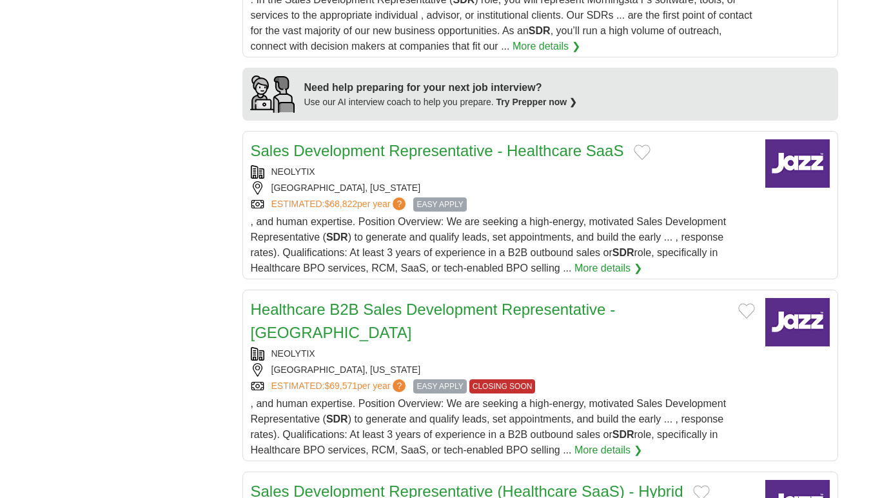
scroll to position [1138, 0]
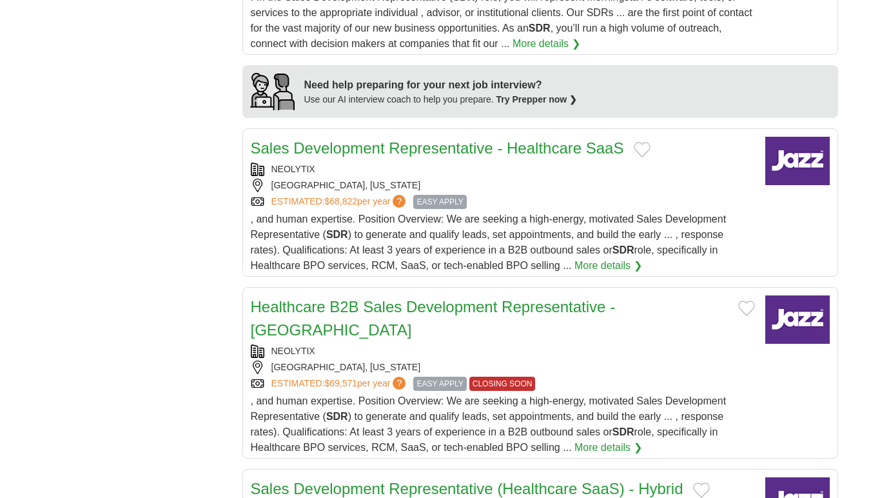
click at [557, 321] on div "Healthcare B2B Sales Development Representative - Chicago NEOLYTIX CHICAGO, ILL…" at bounding box center [503, 375] width 504 height 160
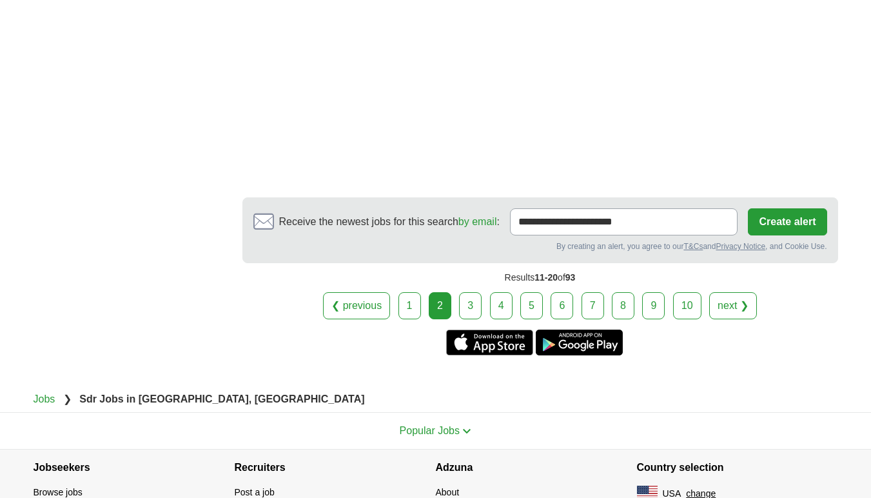
scroll to position [2472, 0]
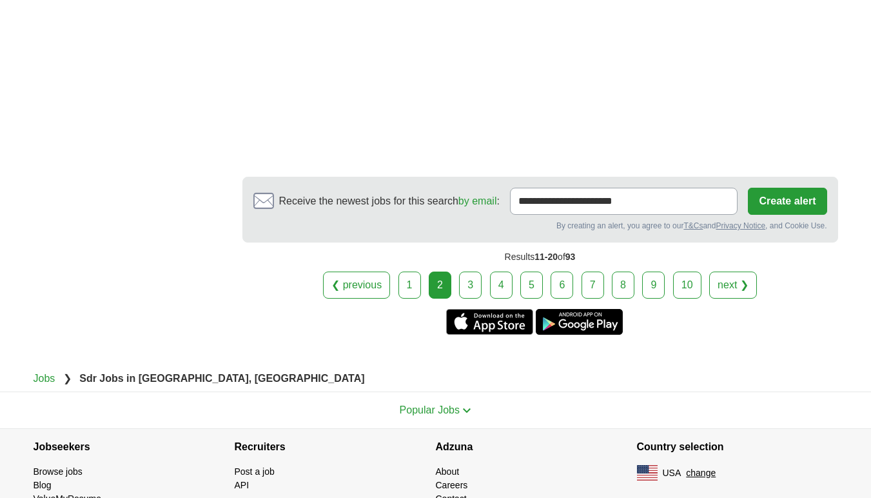
click at [473, 272] on link "3" at bounding box center [470, 285] width 23 height 27
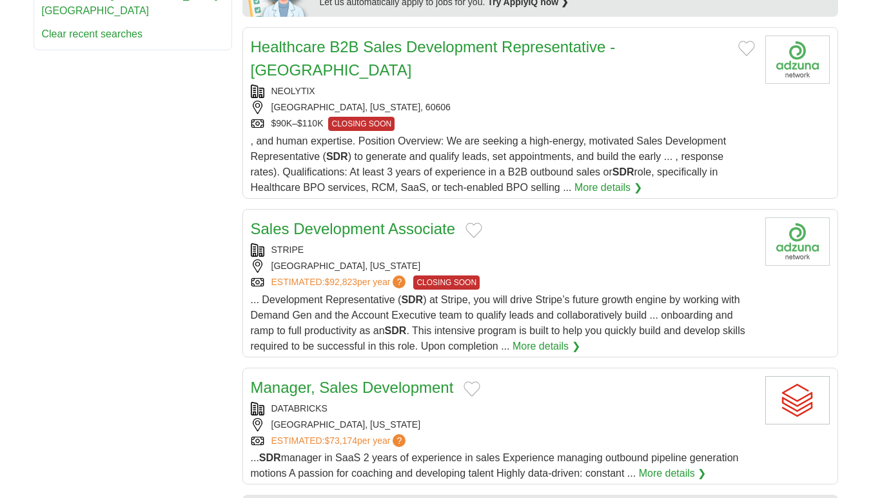
scroll to position [702, 0]
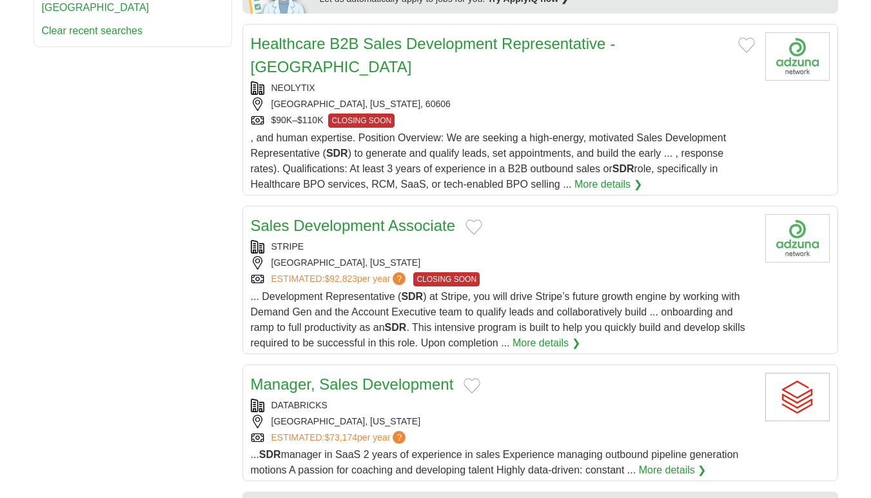
click at [597, 256] on div "[GEOGRAPHIC_DATA], [US_STATE]" at bounding box center [503, 263] width 504 height 14
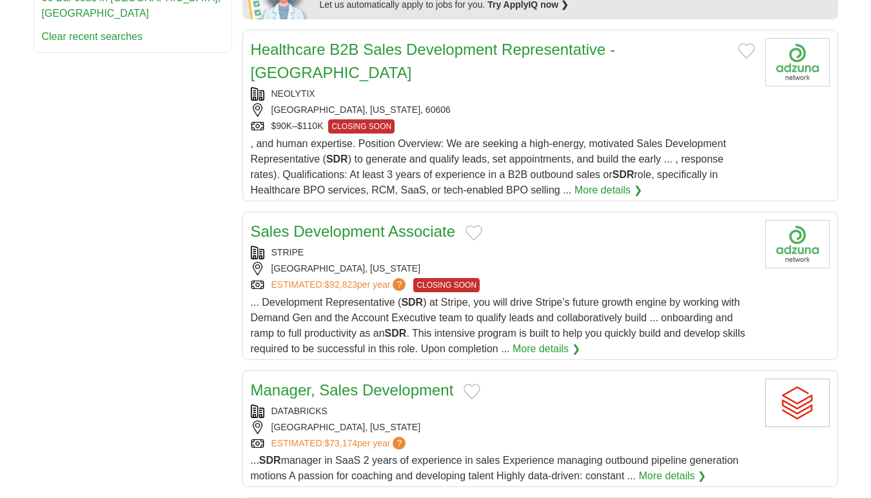
scroll to position [694, 0]
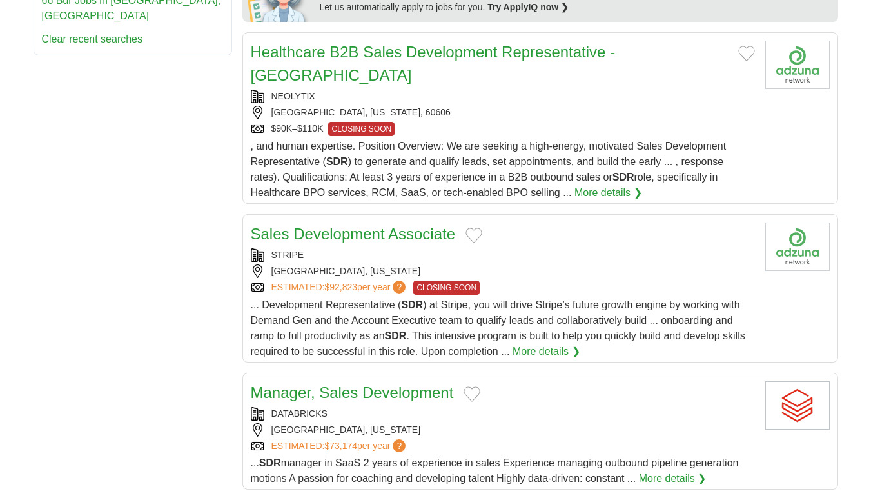
click at [558, 264] on div "[GEOGRAPHIC_DATA], [US_STATE]" at bounding box center [503, 271] width 504 height 14
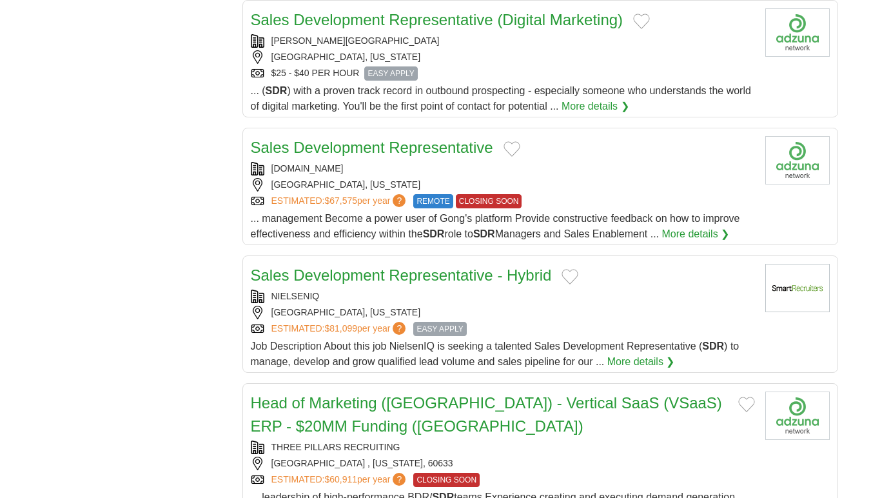
scroll to position [1257, 0]
click at [593, 178] on div "[GEOGRAPHIC_DATA], [US_STATE]" at bounding box center [503, 185] width 504 height 14
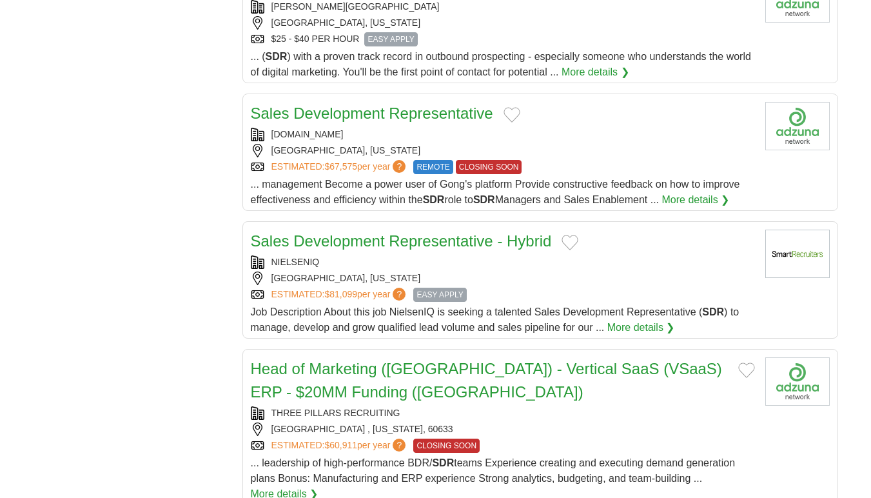
scroll to position [1294, 0]
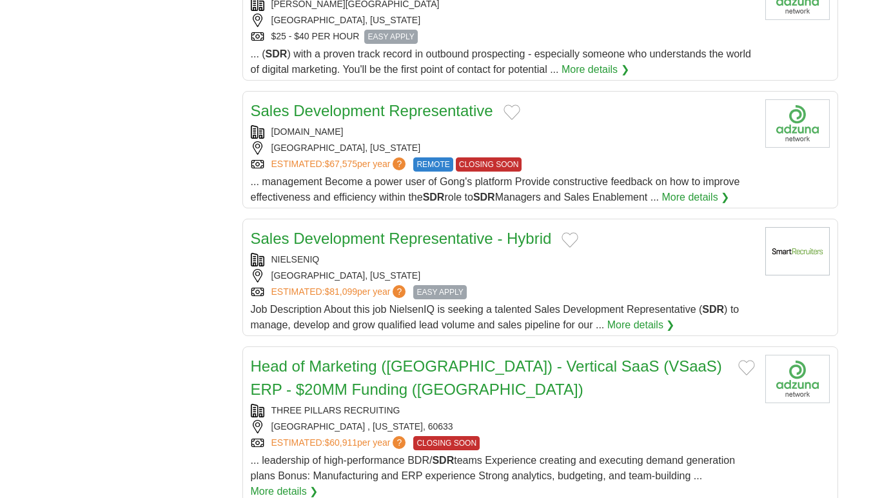
click at [621, 253] on div "NIELSENIQ" at bounding box center [503, 260] width 504 height 14
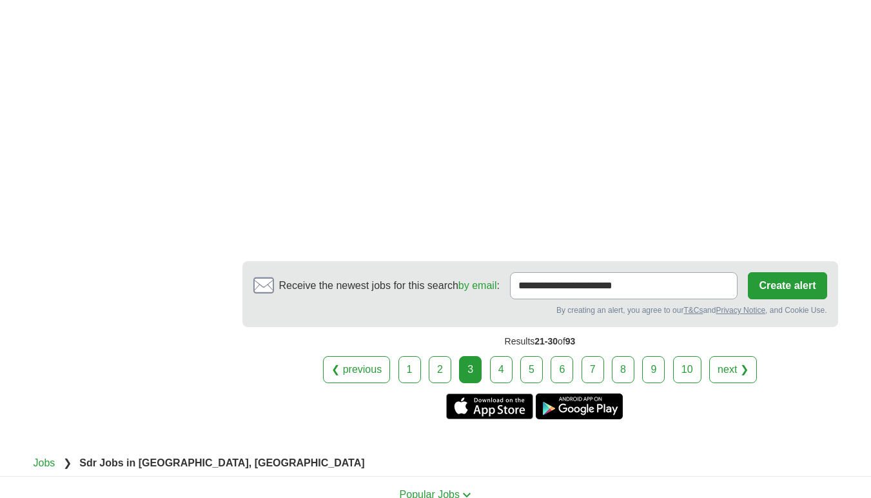
scroll to position [2298, 0]
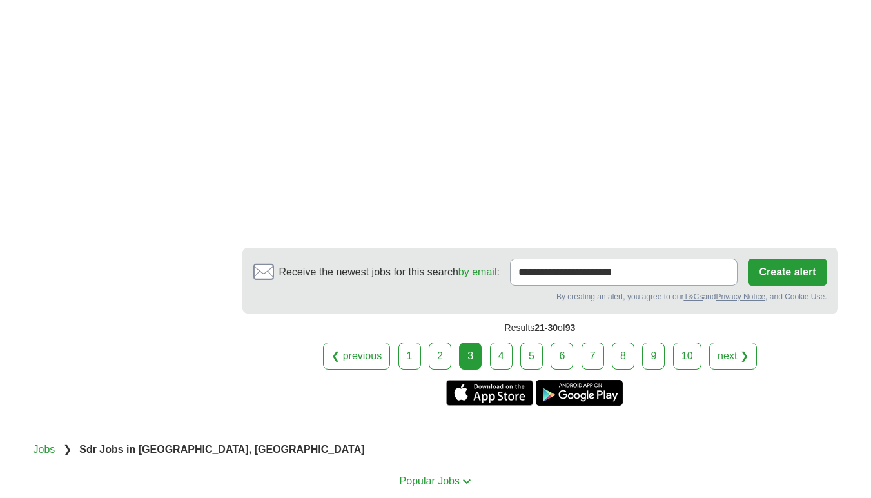
click at [504, 343] on link "4" at bounding box center [501, 356] width 23 height 27
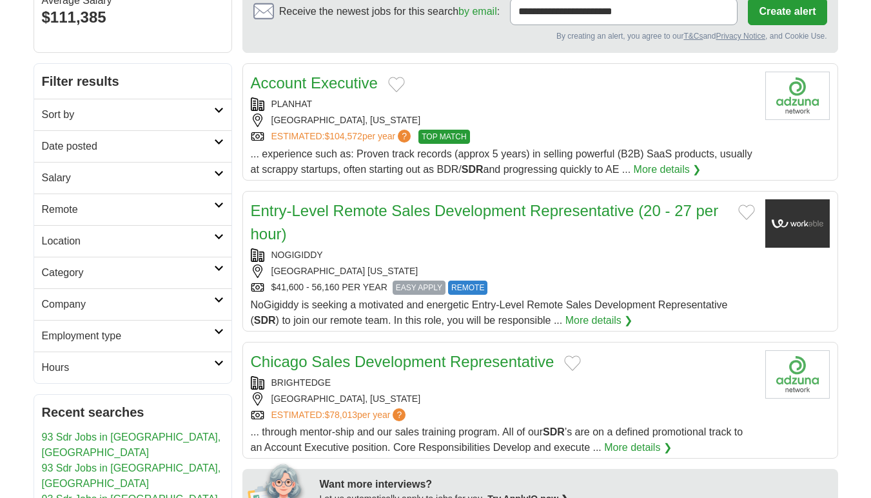
scroll to position [135, 0]
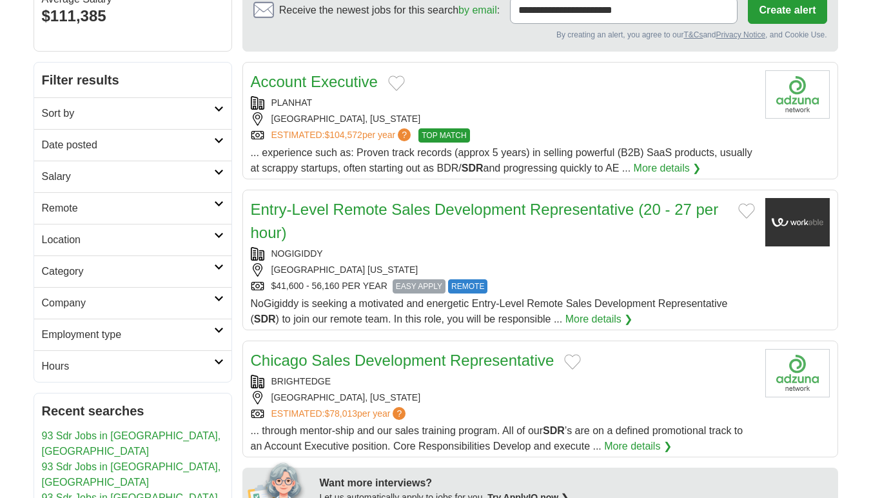
click at [534, 236] on h2 "Entry-Level Remote Sales Development Representative (20 - 27 per hour)" at bounding box center [489, 221] width 477 height 46
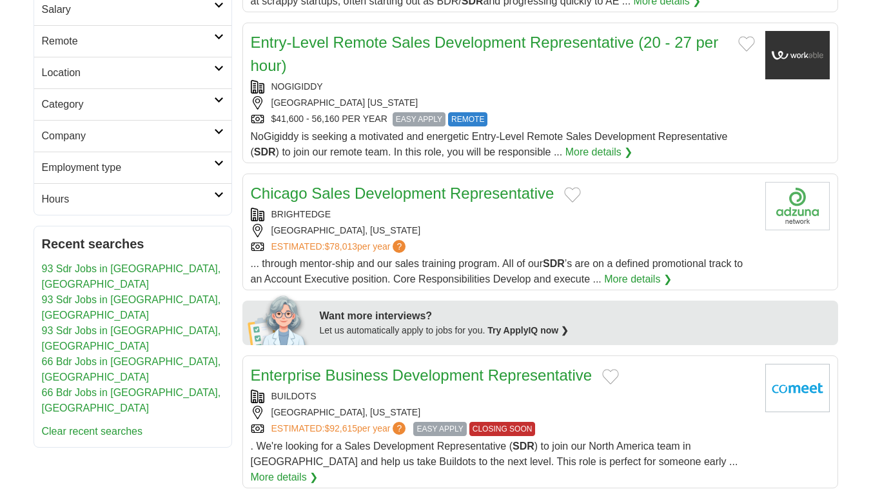
scroll to position [309, 0]
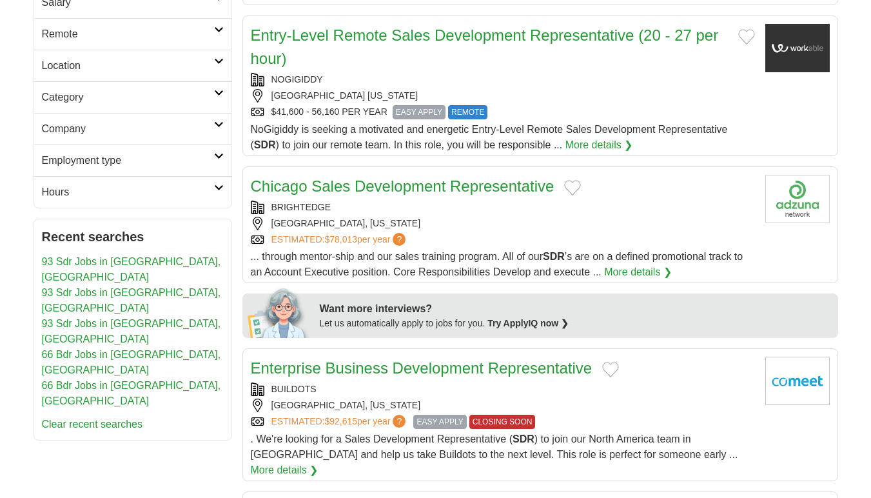
click at [526, 203] on div "BRIGHTEDGE" at bounding box center [503, 208] width 504 height 14
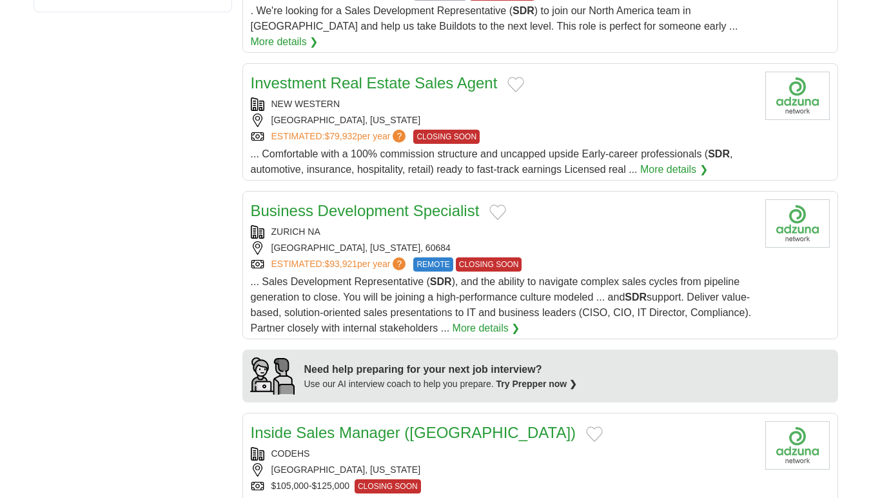
scroll to position [738, 0]
click at [632, 224] on div "ZURICH NA" at bounding box center [503, 231] width 504 height 14
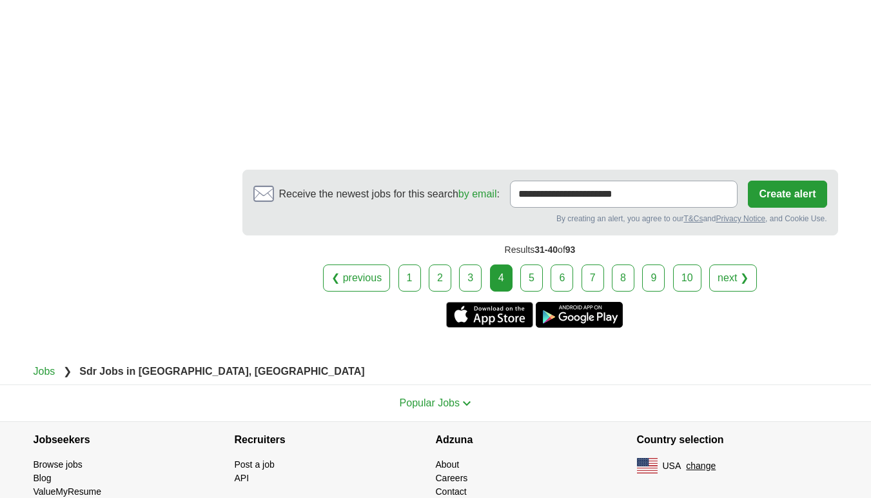
scroll to position [2229, 0]
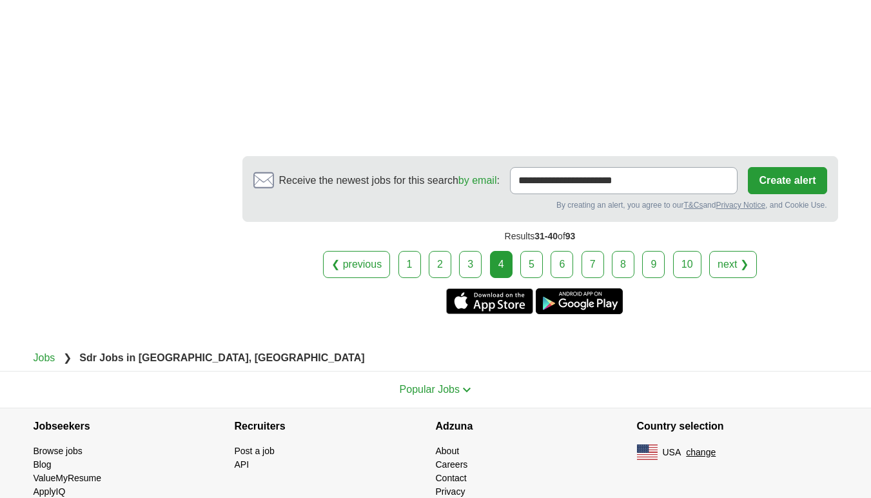
click at [527, 251] on link "5" at bounding box center [532, 264] width 23 height 27
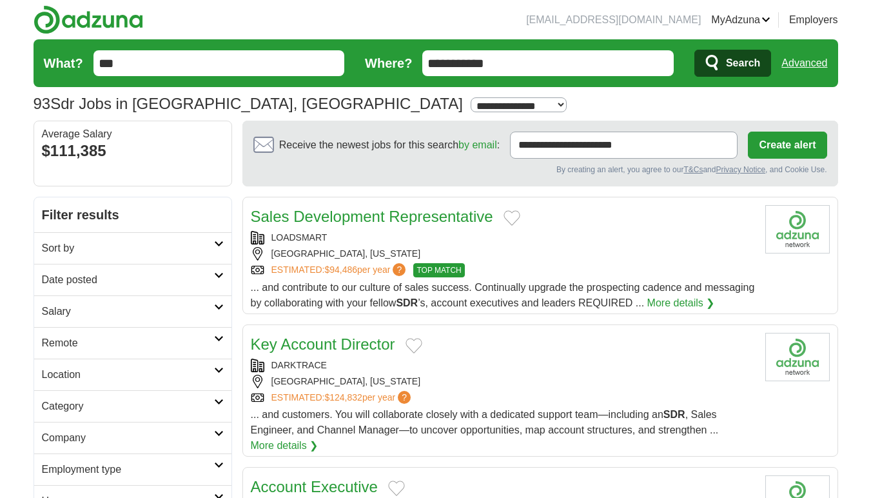
click at [557, 259] on div "[GEOGRAPHIC_DATA], [US_STATE]" at bounding box center [503, 254] width 504 height 14
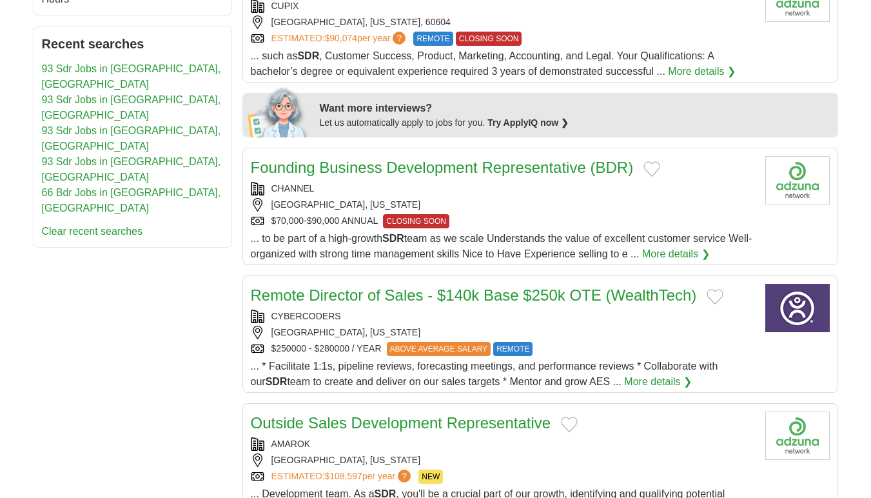
scroll to position [505, 0]
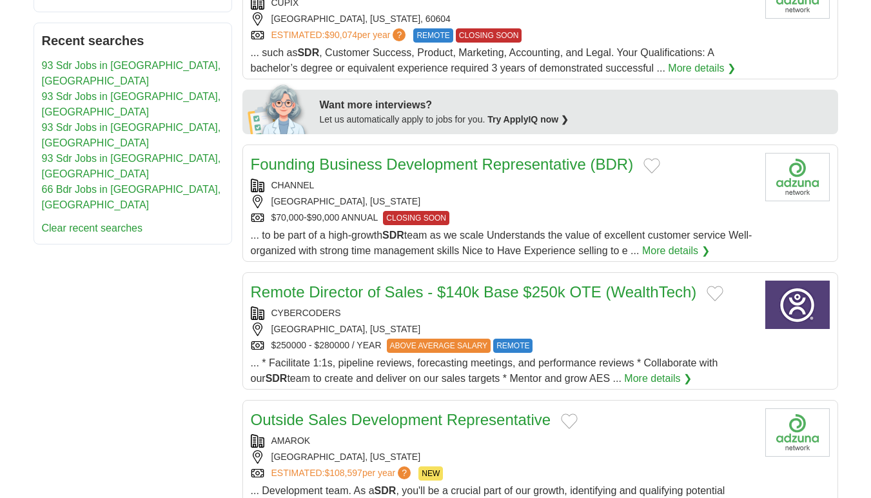
click at [526, 210] on div "CHANNEL CHICAGO, ILLINOIS $70,000-$90,000 ANNUAL CLOSING SOON" at bounding box center [503, 202] width 504 height 46
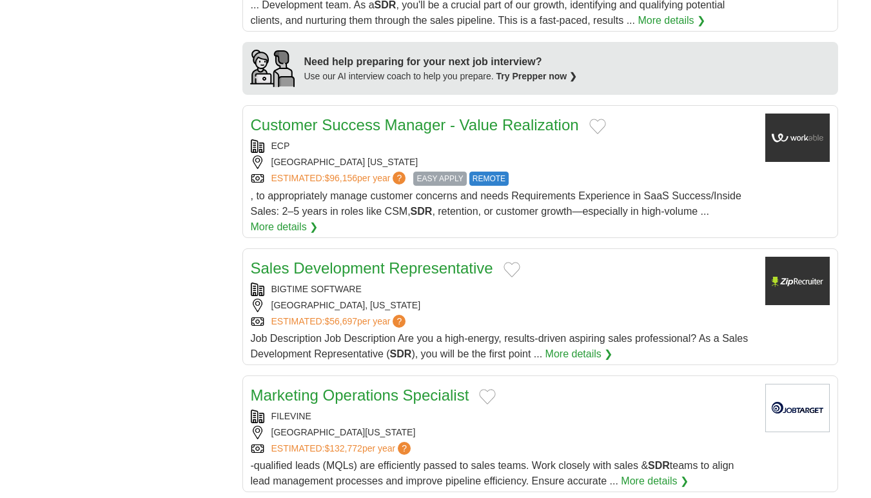
scroll to position [999, 0]
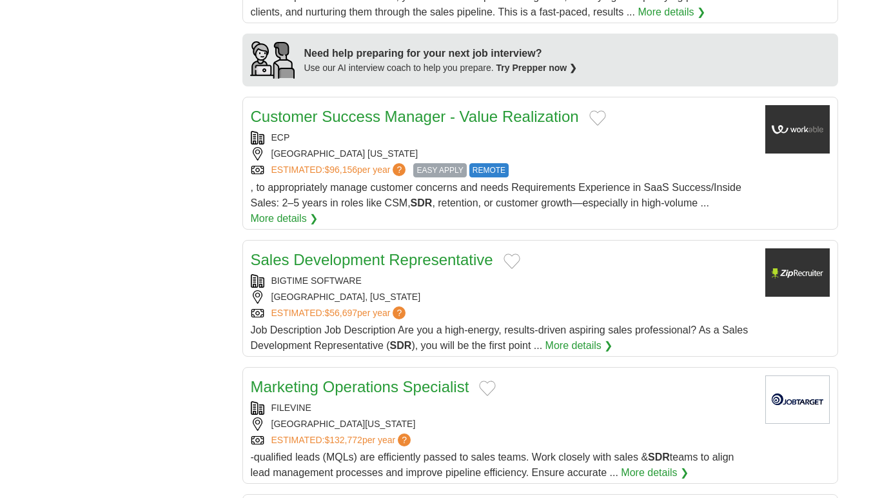
click at [588, 288] on div "BIGTIME SOFTWARE" at bounding box center [503, 281] width 504 height 14
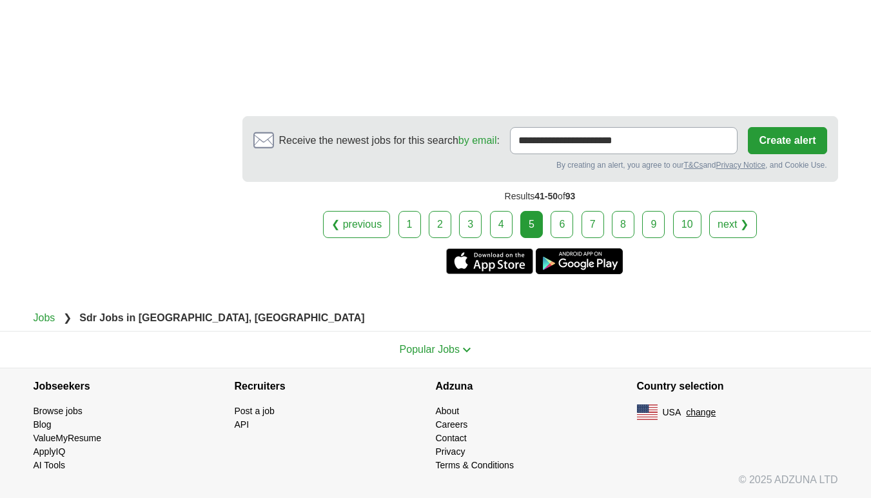
scroll to position [2202, 0]
click at [572, 231] on link "6" at bounding box center [562, 224] width 23 height 27
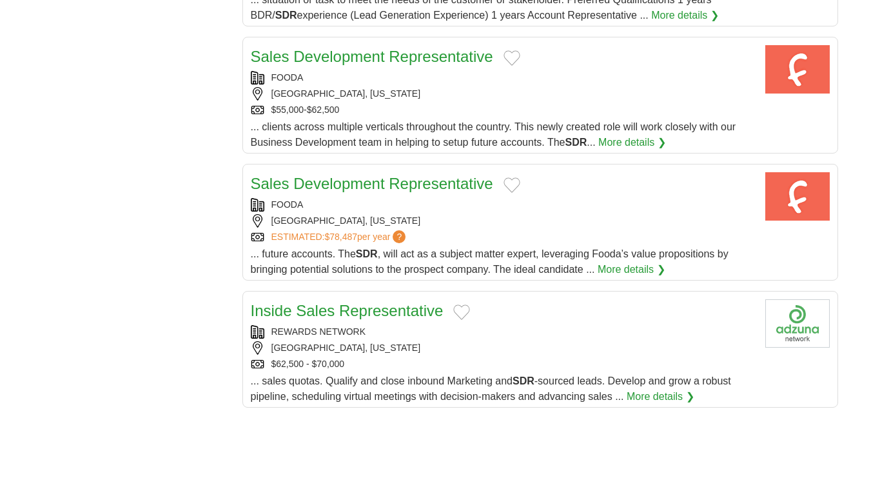
scroll to position [1218, 0]
click at [570, 341] on div "[GEOGRAPHIC_DATA], [US_STATE]" at bounding box center [503, 348] width 504 height 14
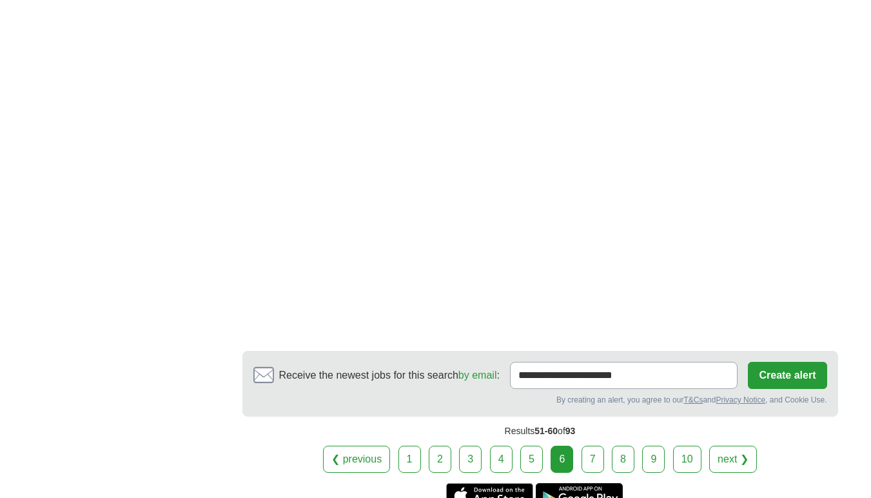
scroll to position [1924, 0]
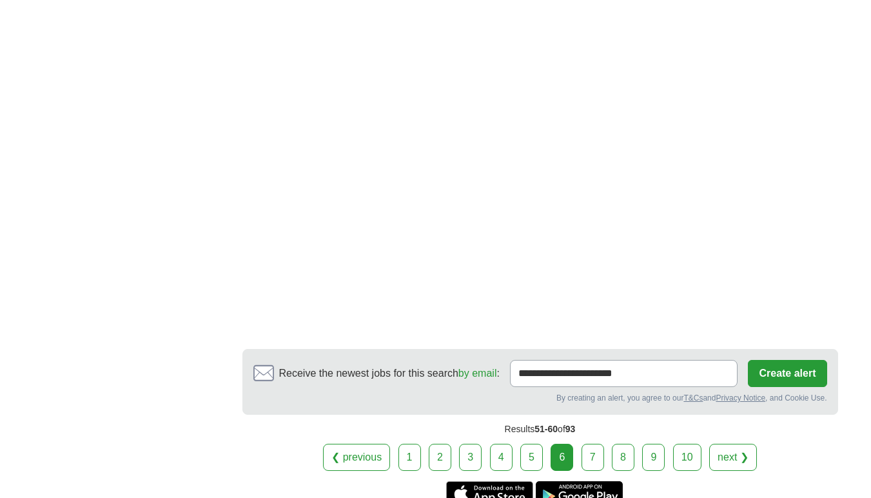
click at [585, 444] on link "7" at bounding box center [593, 457] width 23 height 27
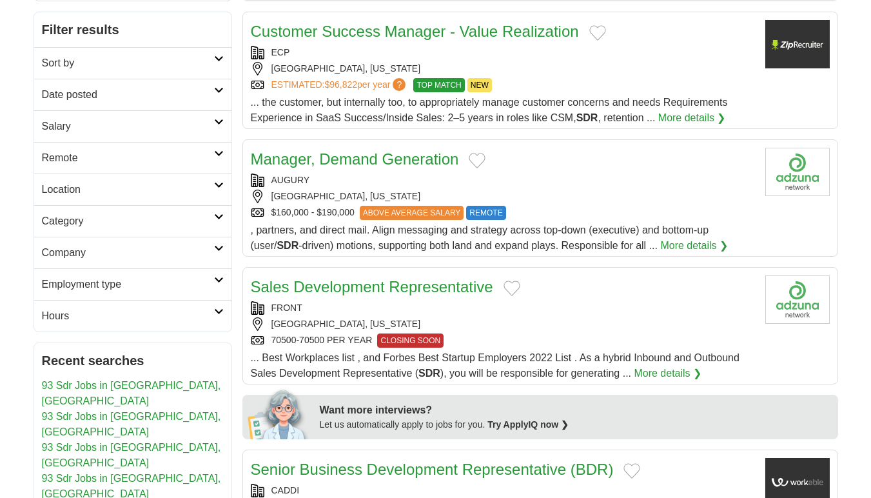
scroll to position [188, 0]
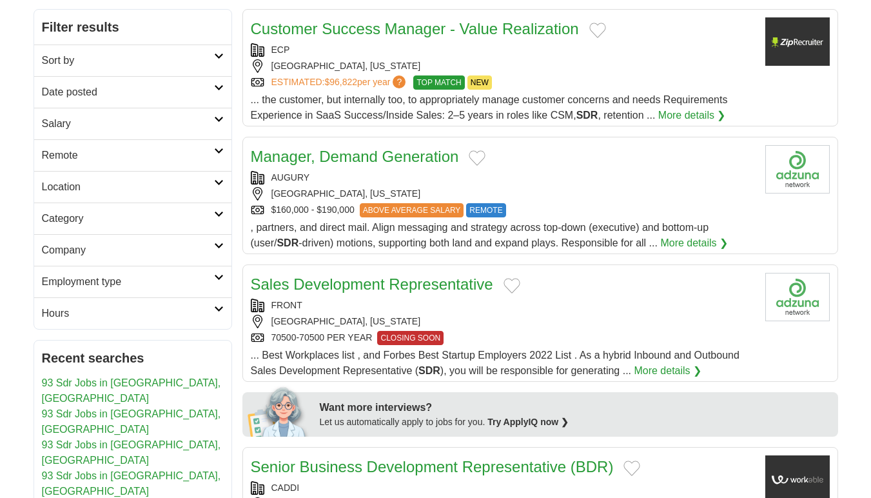
click at [575, 311] on div "FRONT" at bounding box center [503, 306] width 504 height 14
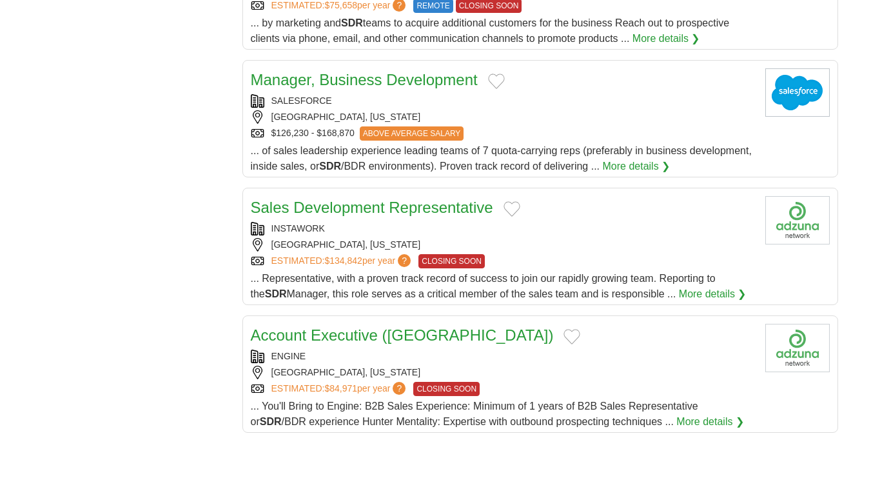
scroll to position [1166, 0]
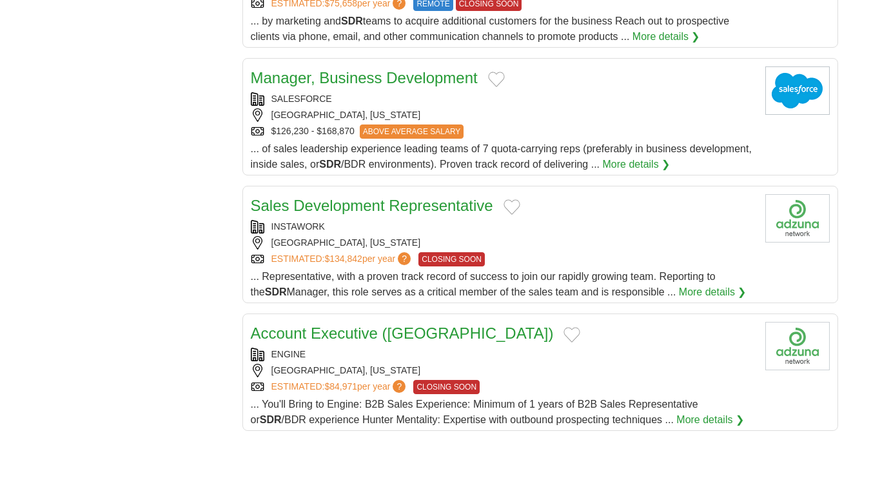
click at [560, 228] on div "INSTAWORK" at bounding box center [503, 227] width 504 height 14
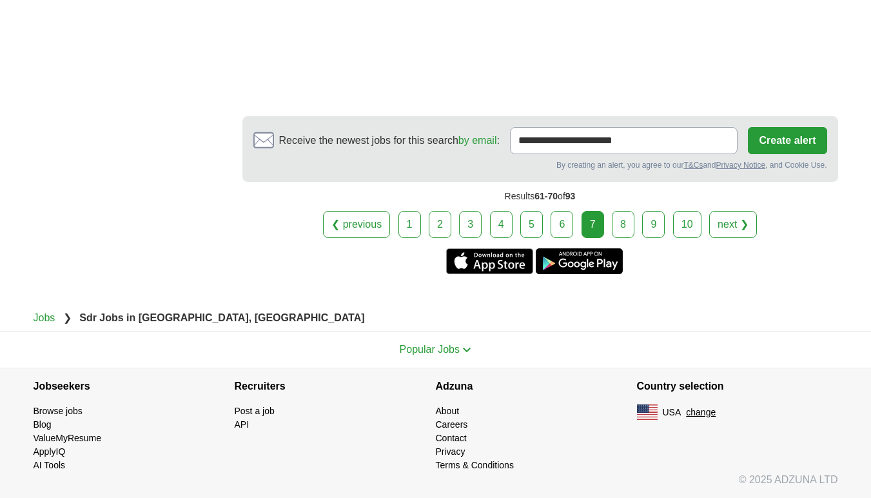
scroll to position [2140, 0]
click at [619, 230] on link "8" at bounding box center [623, 224] width 23 height 27
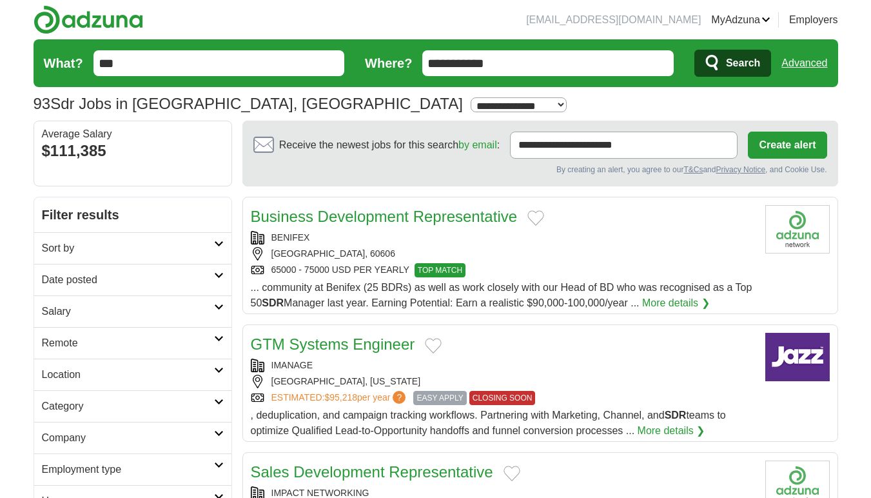
click at [605, 242] on div "BENIFEX" at bounding box center [503, 238] width 504 height 14
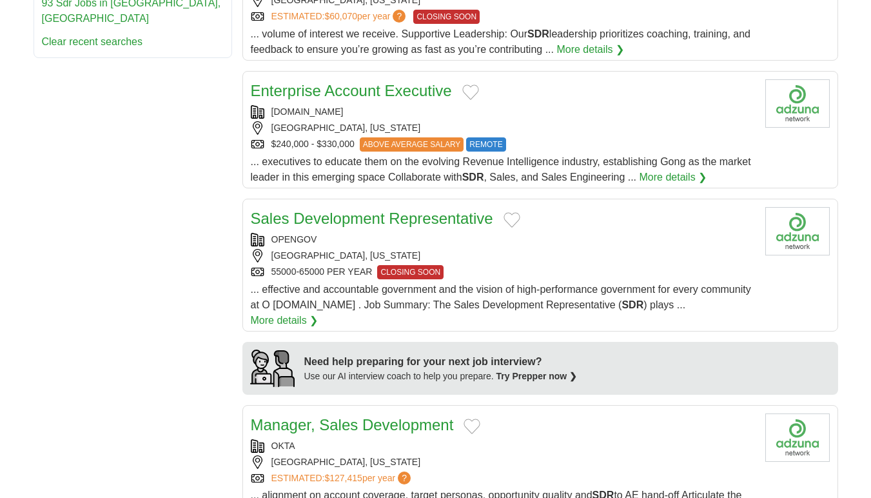
scroll to position [746, 0]
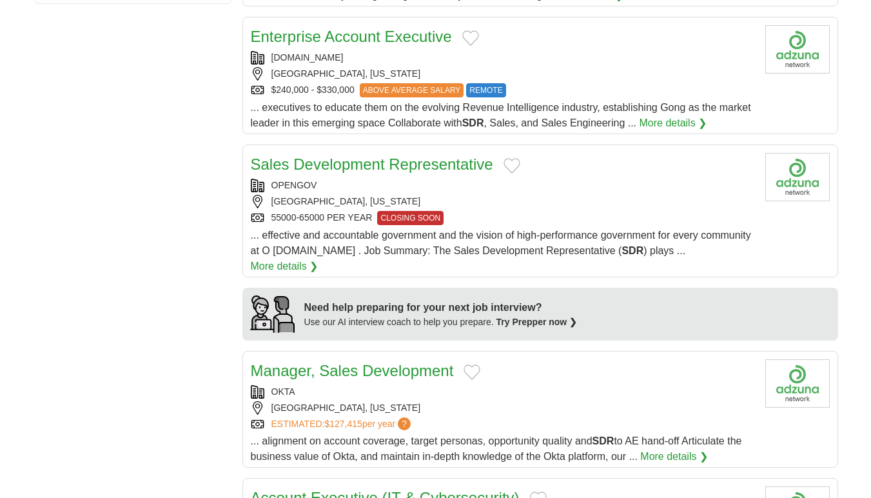
click at [601, 195] on div "[GEOGRAPHIC_DATA], [US_STATE]" at bounding box center [503, 202] width 504 height 14
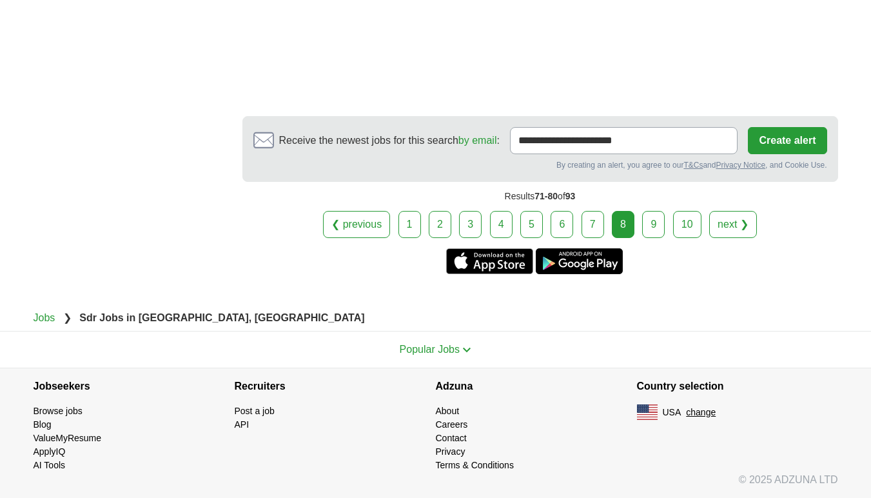
scroll to position [2252, 0]
click at [655, 221] on link "9" at bounding box center [653, 224] width 23 height 27
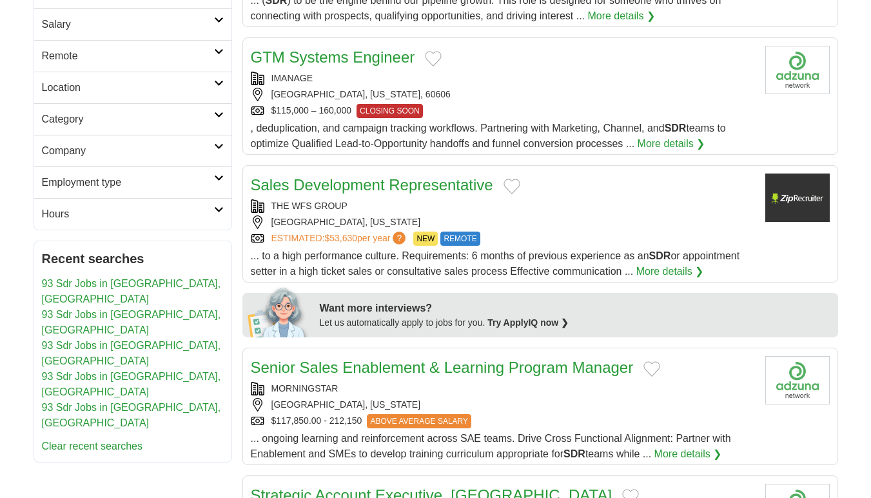
scroll to position [288, 0]
click at [573, 212] on div "THE WFS GROUP" at bounding box center [503, 206] width 504 height 14
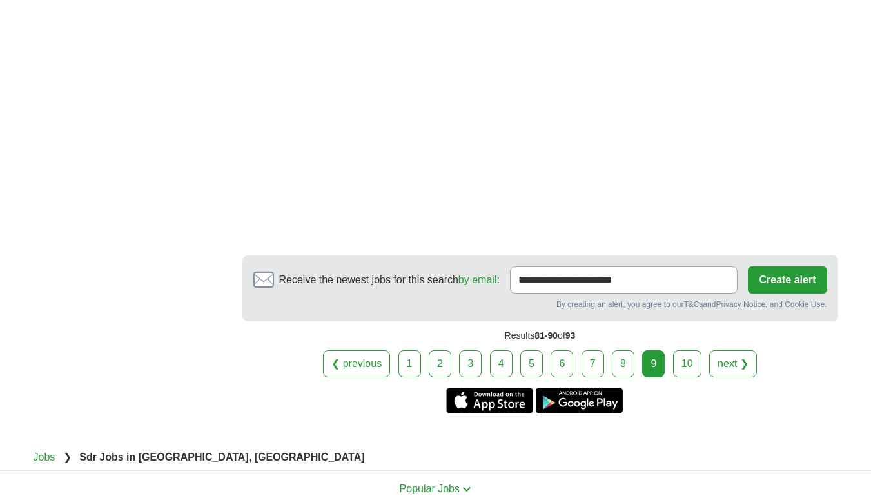
scroll to position [2105, 0]
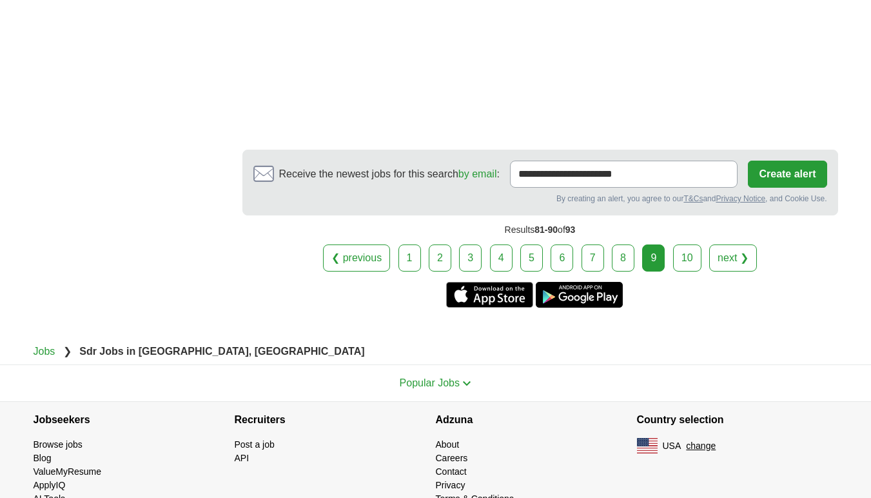
click at [676, 257] on link "10" at bounding box center [687, 257] width 28 height 27
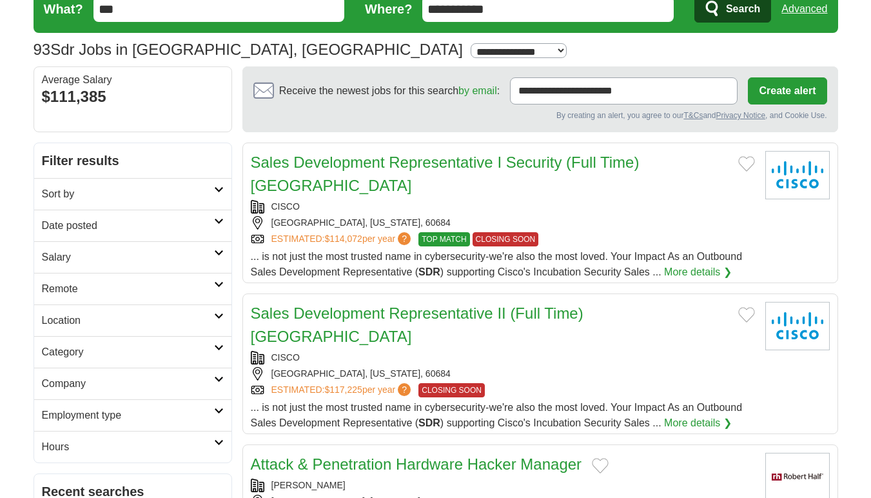
scroll to position [59, 0]
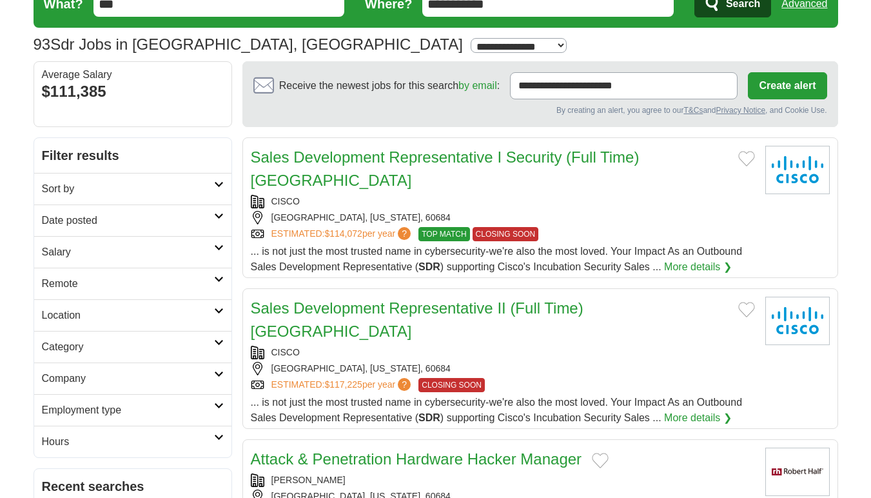
click at [519, 201] on div "CISCO" at bounding box center [503, 202] width 504 height 14
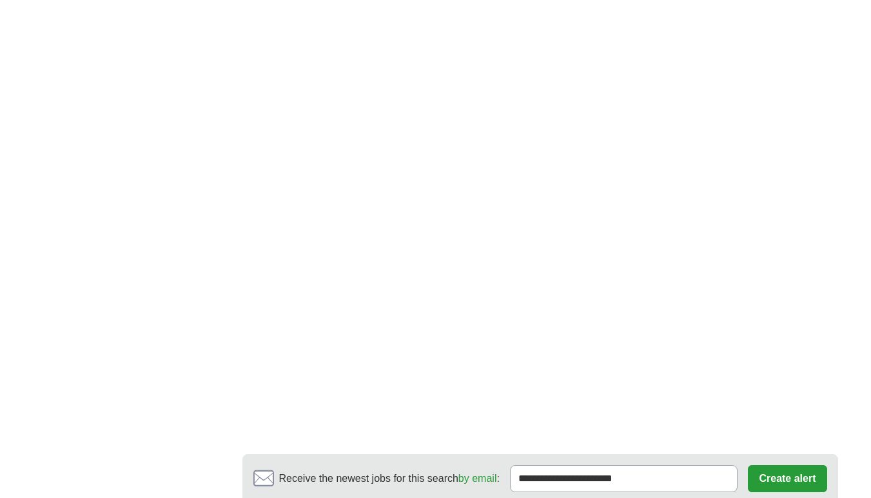
scroll to position [1088, 0]
